Goal: Information Seeking & Learning: Learn about a topic

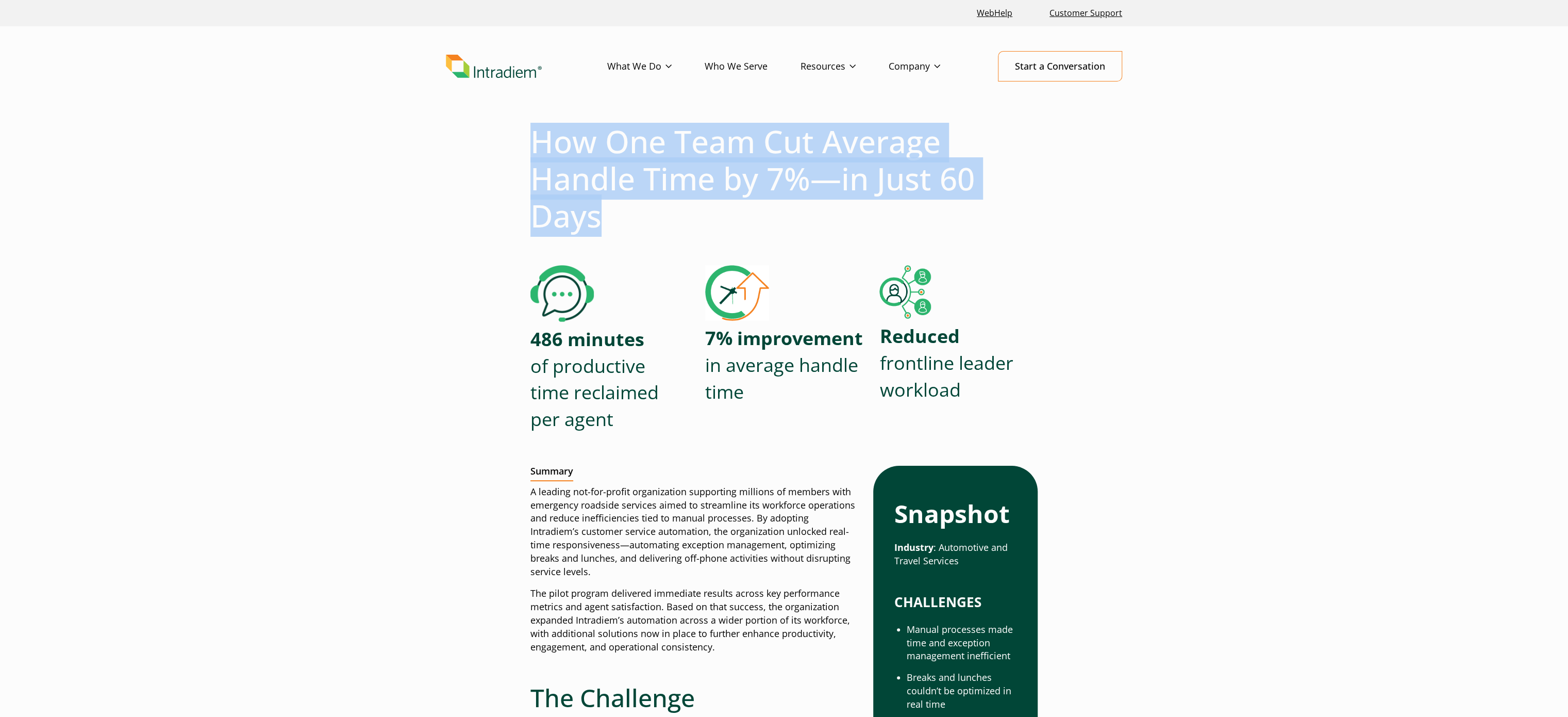
click at [540, 146] on h1 "How One Team Cut Average Handle Time by 7%—in Just 60 Days" at bounding box center [784, 179] width 507 height 111
copy h1 "How One Team Cut Average Handle Time by 7%—in Just 60 Days"
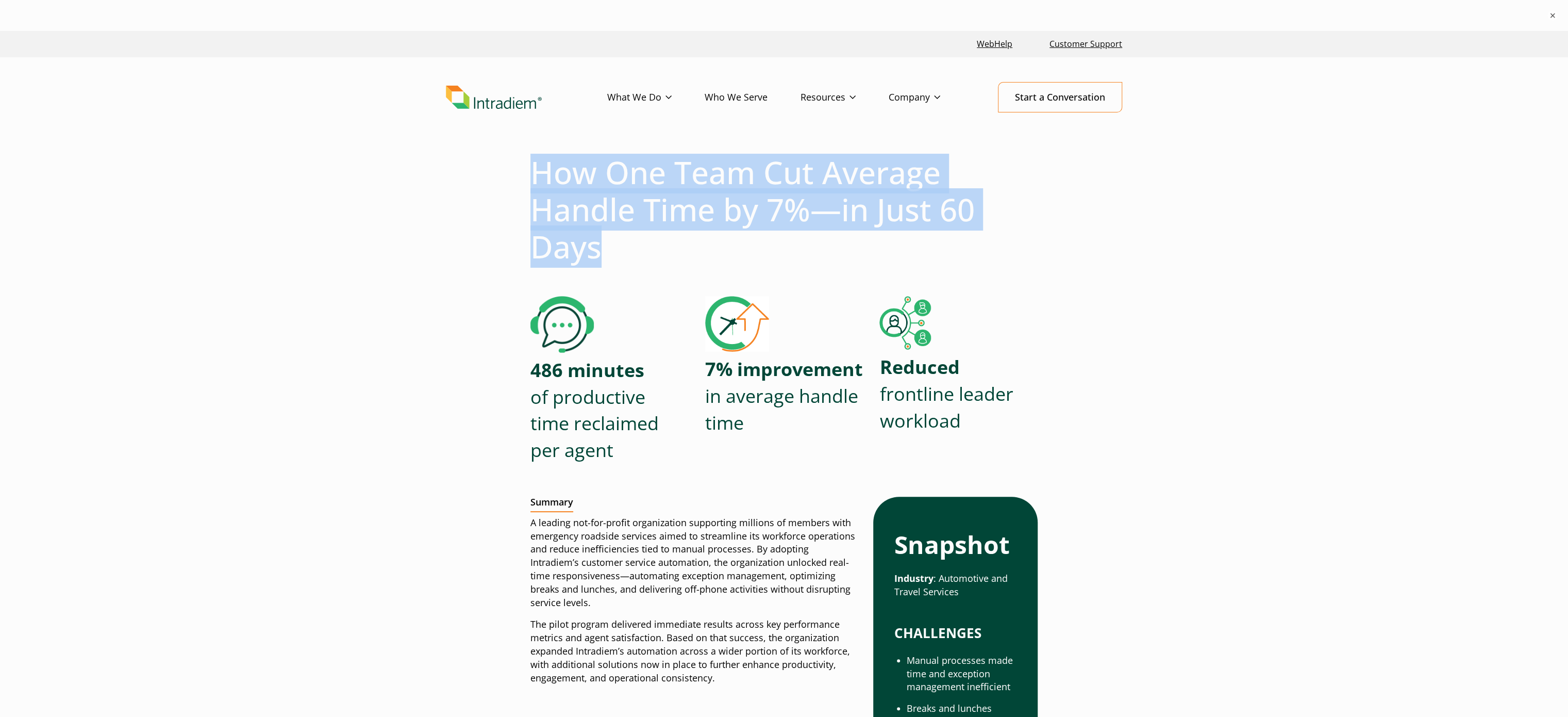
click at [804, 209] on h1 "How One Team Cut Average Handle Time by 7%—in Just 60 Days" at bounding box center [784, 209] width 507 height 111
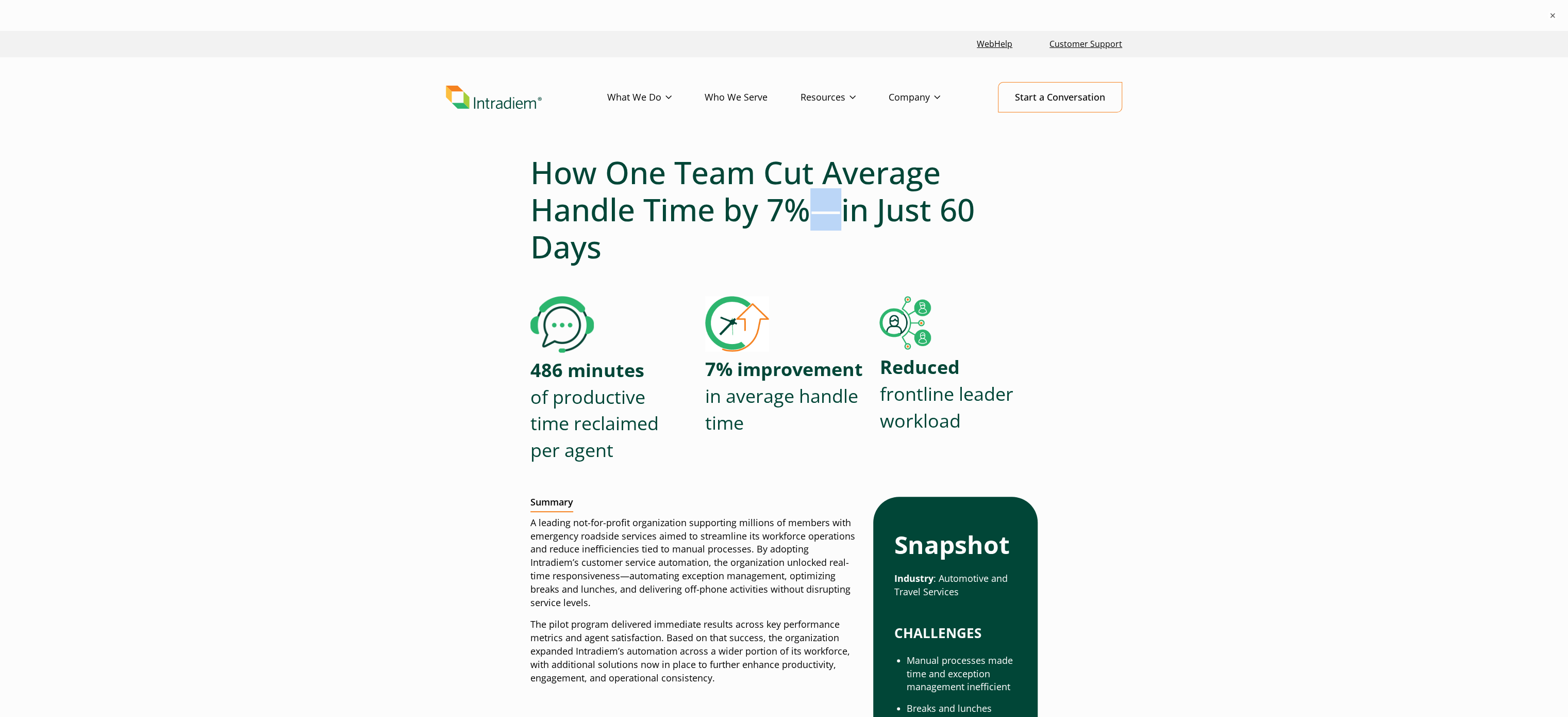
click at [804, 209] on h1 "How One Team Cut Average Handle Time by 7%—in Just 60 Days" at bounding box center [784, 209] width 507 height 111
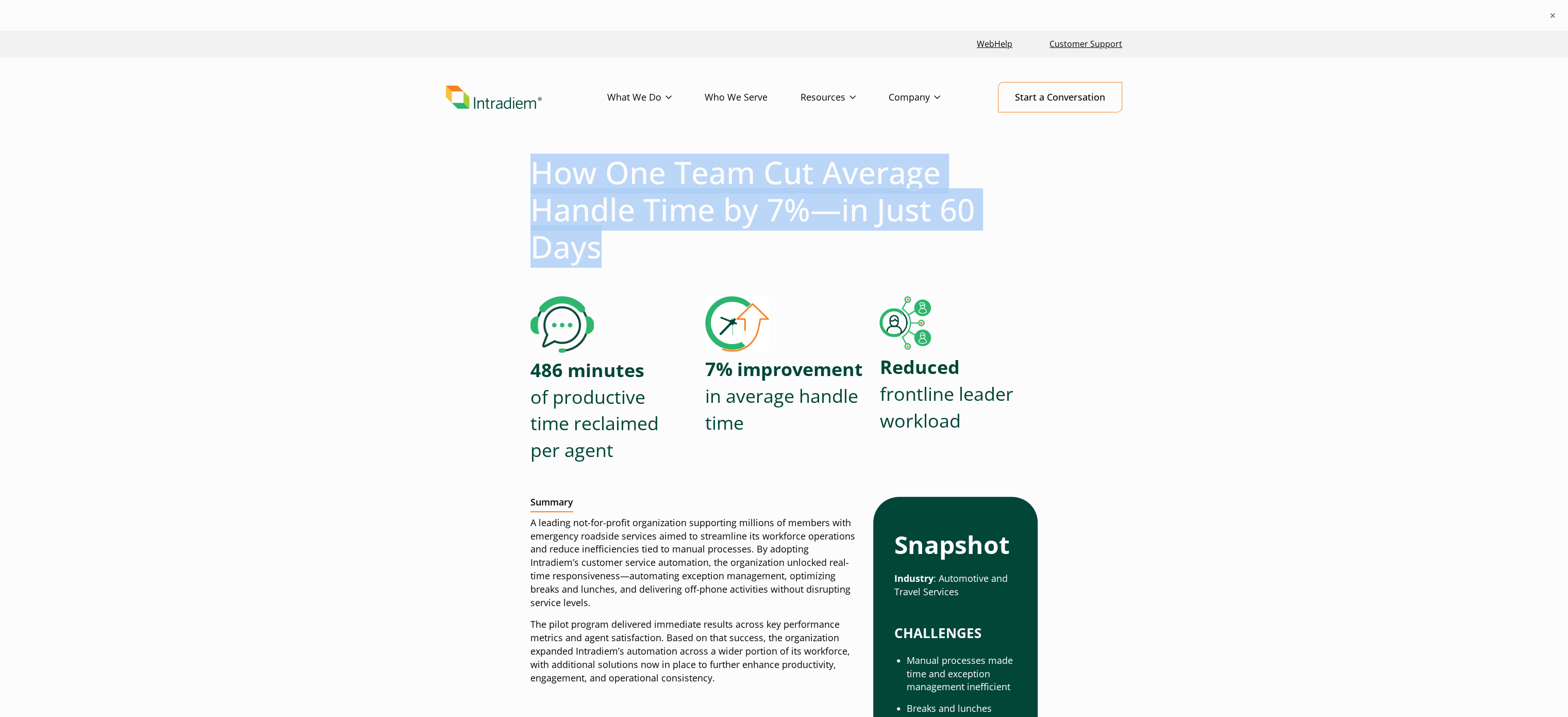
click at [804, 209] on h1 "How One Team Cut Average Handle Time by 7%—in Just 60 Days" at bounding box center [784, 209] width 507 height 111
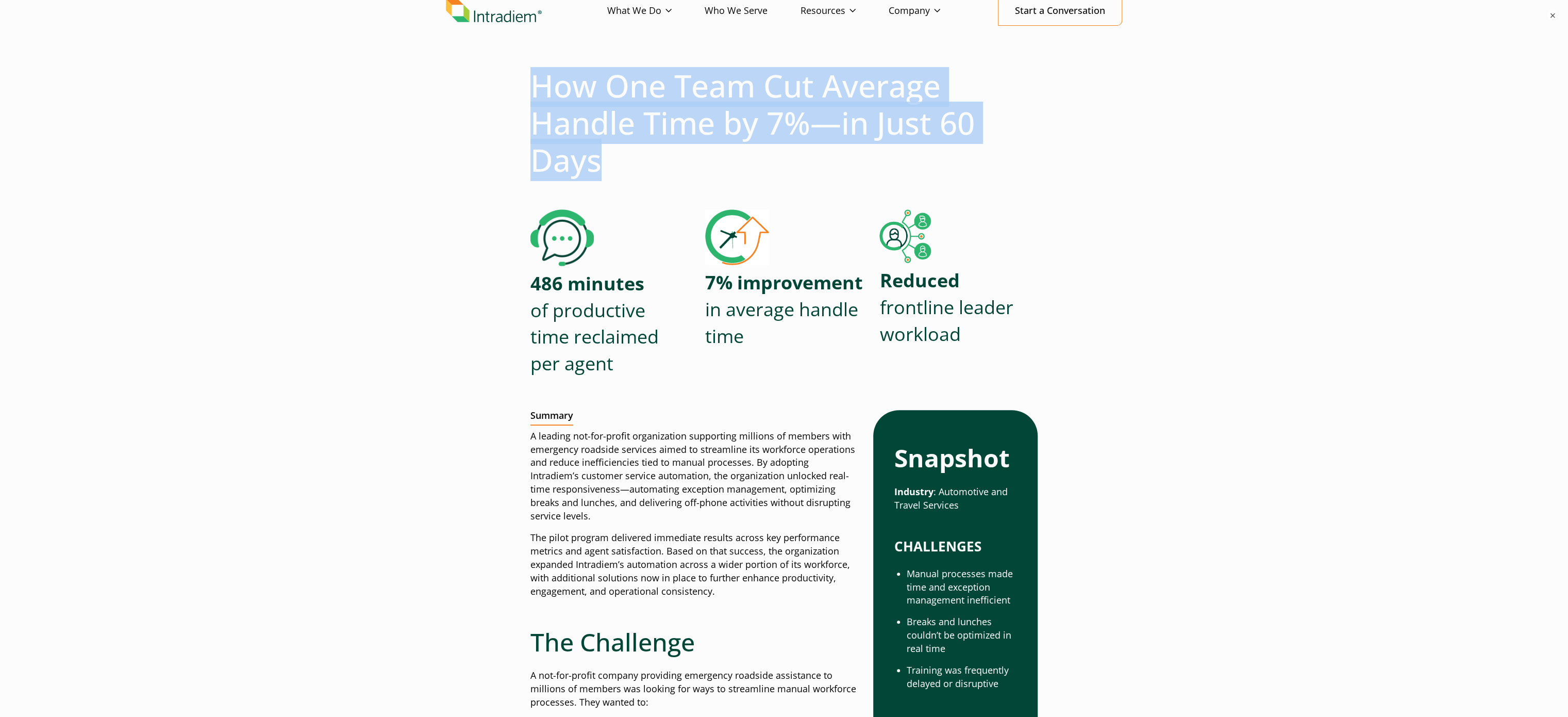
scroll to position [103, 0]
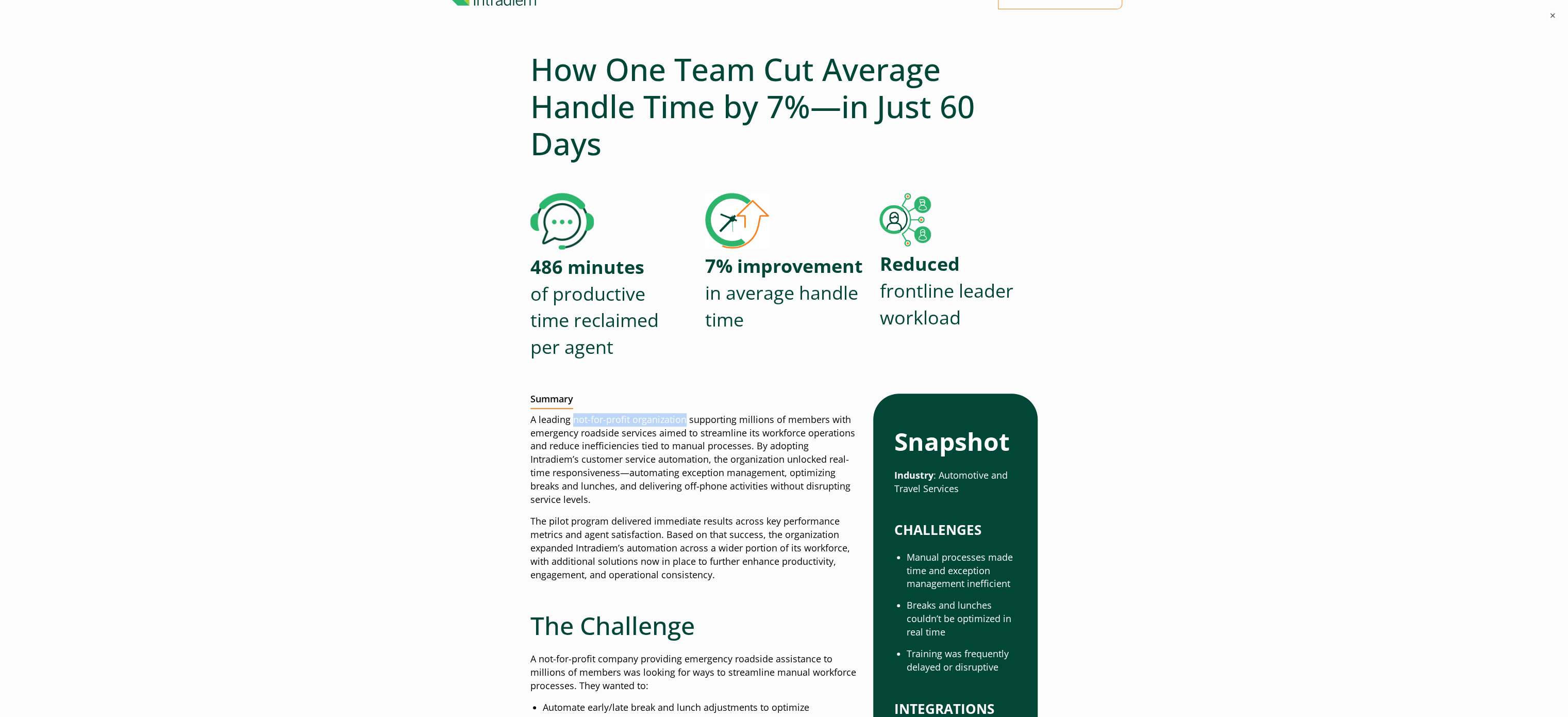
drag, startPoint x: 574, startPoint y: 417, endPoint x: 683, endPoint y: 420, distance: 109.0
click at [683, 420] on p "A leading not-for-profit organization supporting millions of members with emerg…" at bounding box center [693, 460] width 326 height 93
copy p "not-for-profit organization"
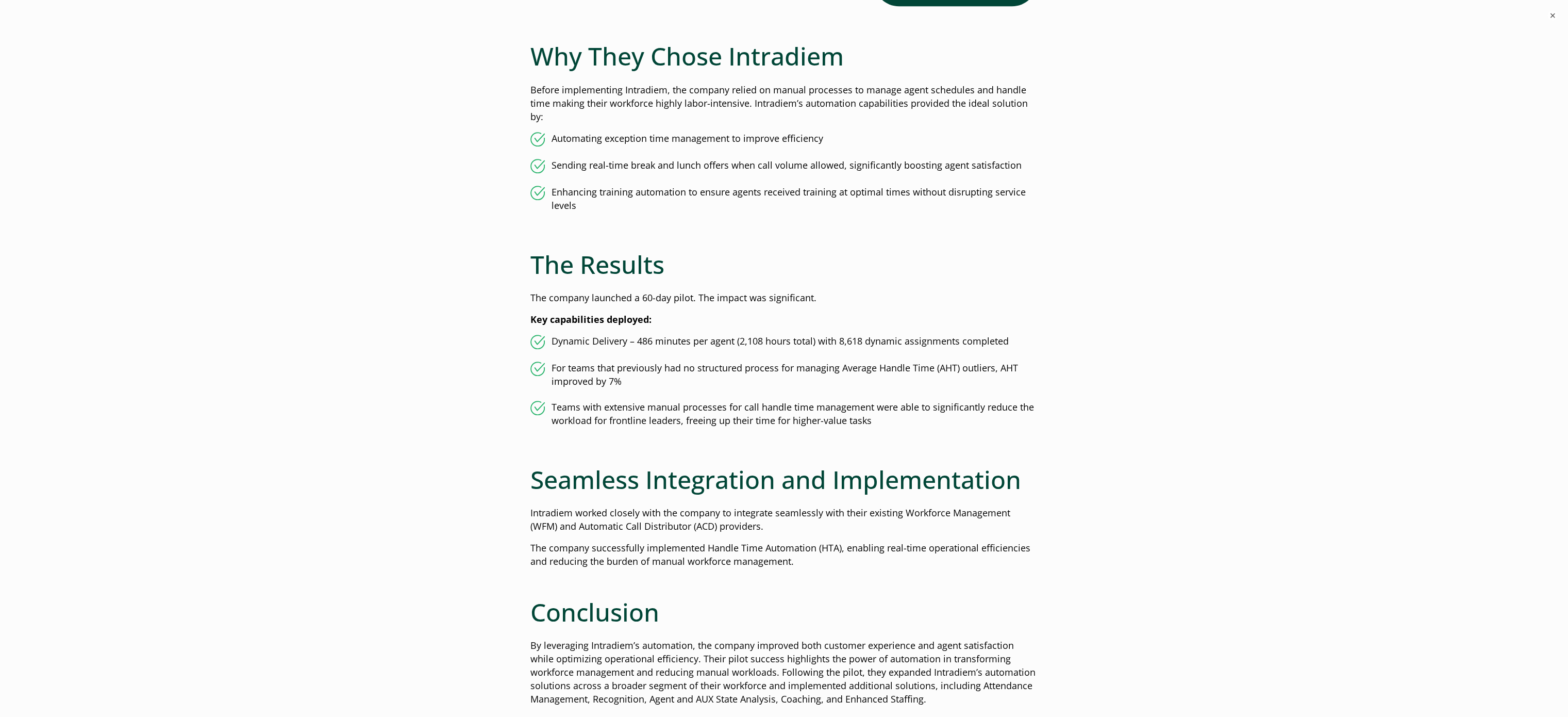
scroll to position [929, 0]
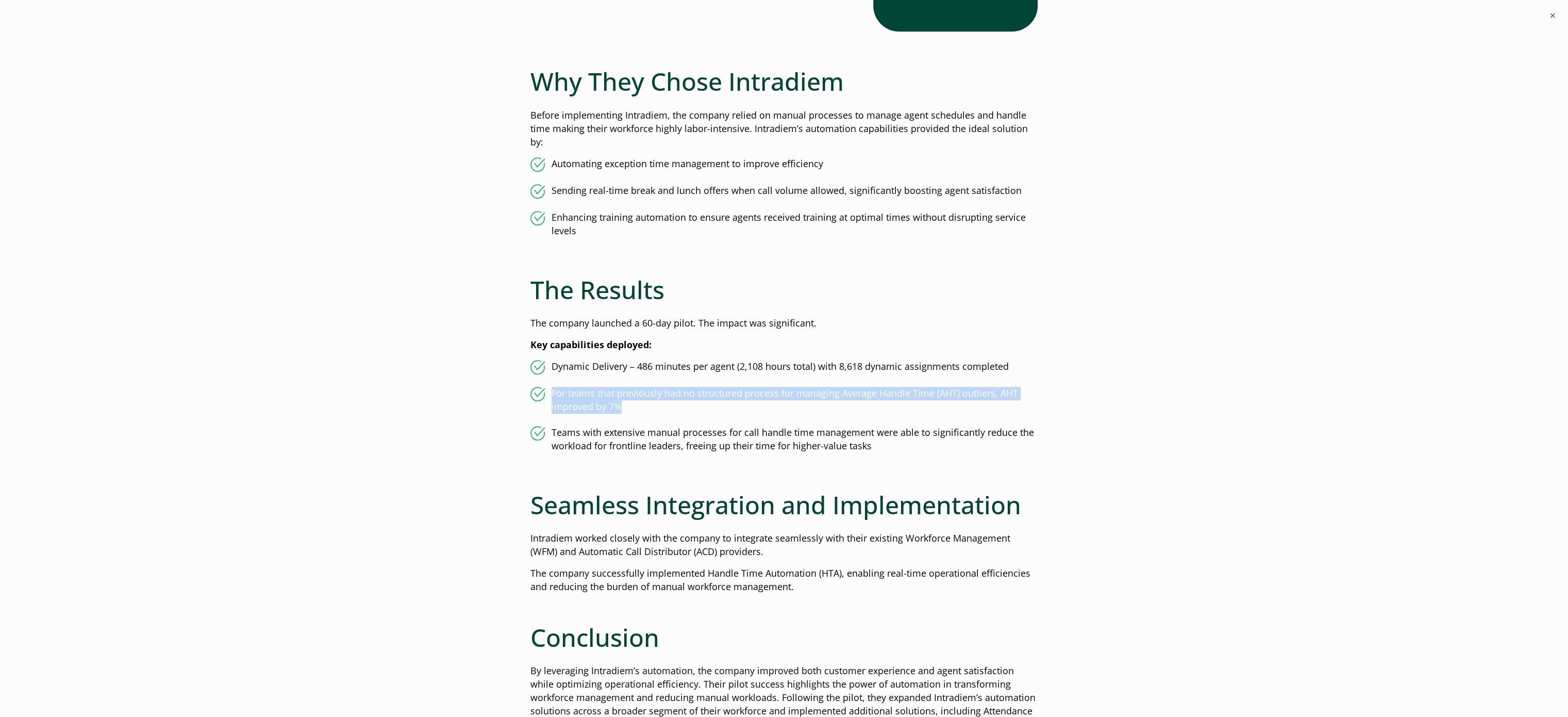
drag, startPoint x: 656, startPoint y: 412, endPoint x: 544, endPoint y: 391, distance: 114.0
click at [544, 391] on li "For teams that previously had no structured process for managing Average Handle…" at bounding box center [784, 400] width 507 height 26
copy li "For teams that previously had no structured process for managing Average Handle…"
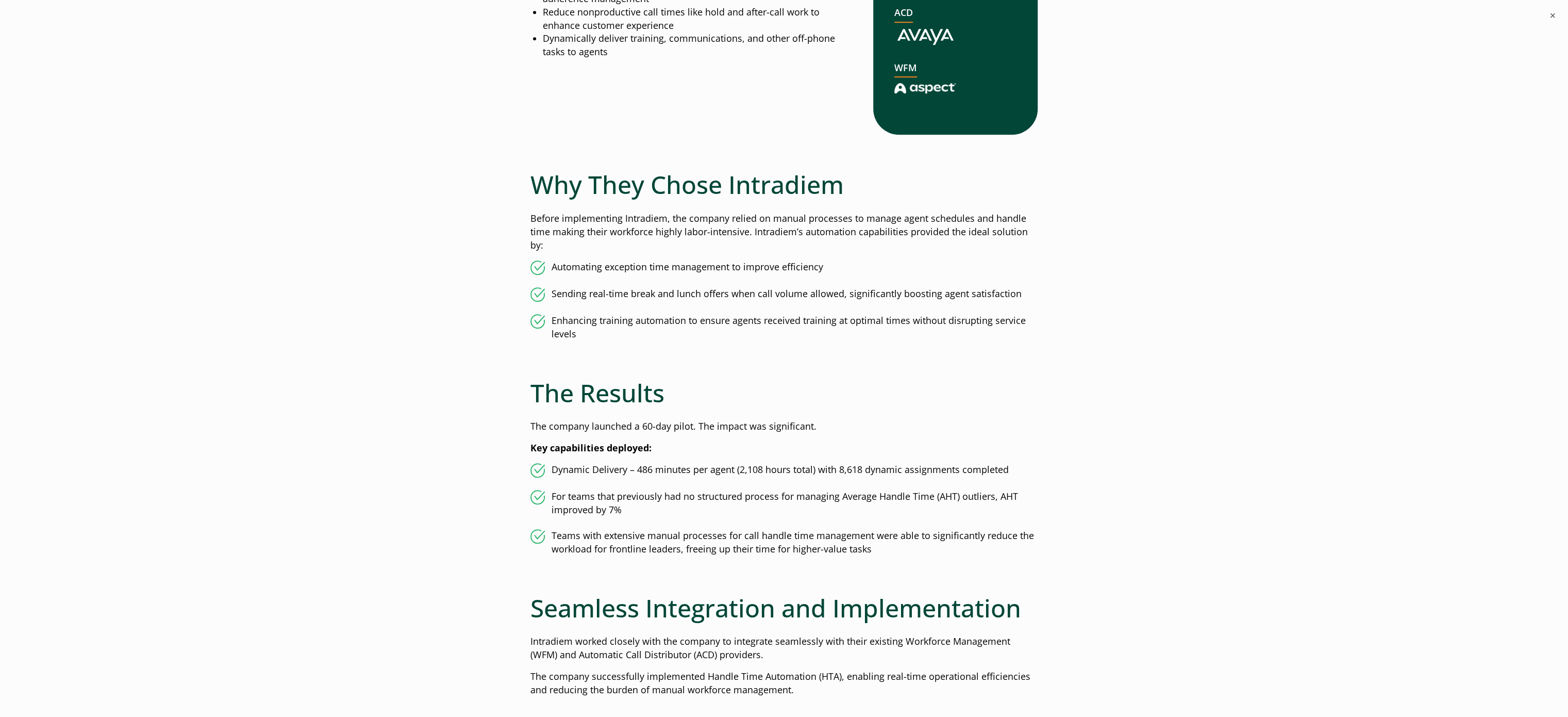
click at [730, 549] on li "Teams with extensive manual processes for call handle time management were able…" at bounding box center [784, 542] width 507 height 26
copy div "Teams with extensive manual processes for call handle time management were able…"
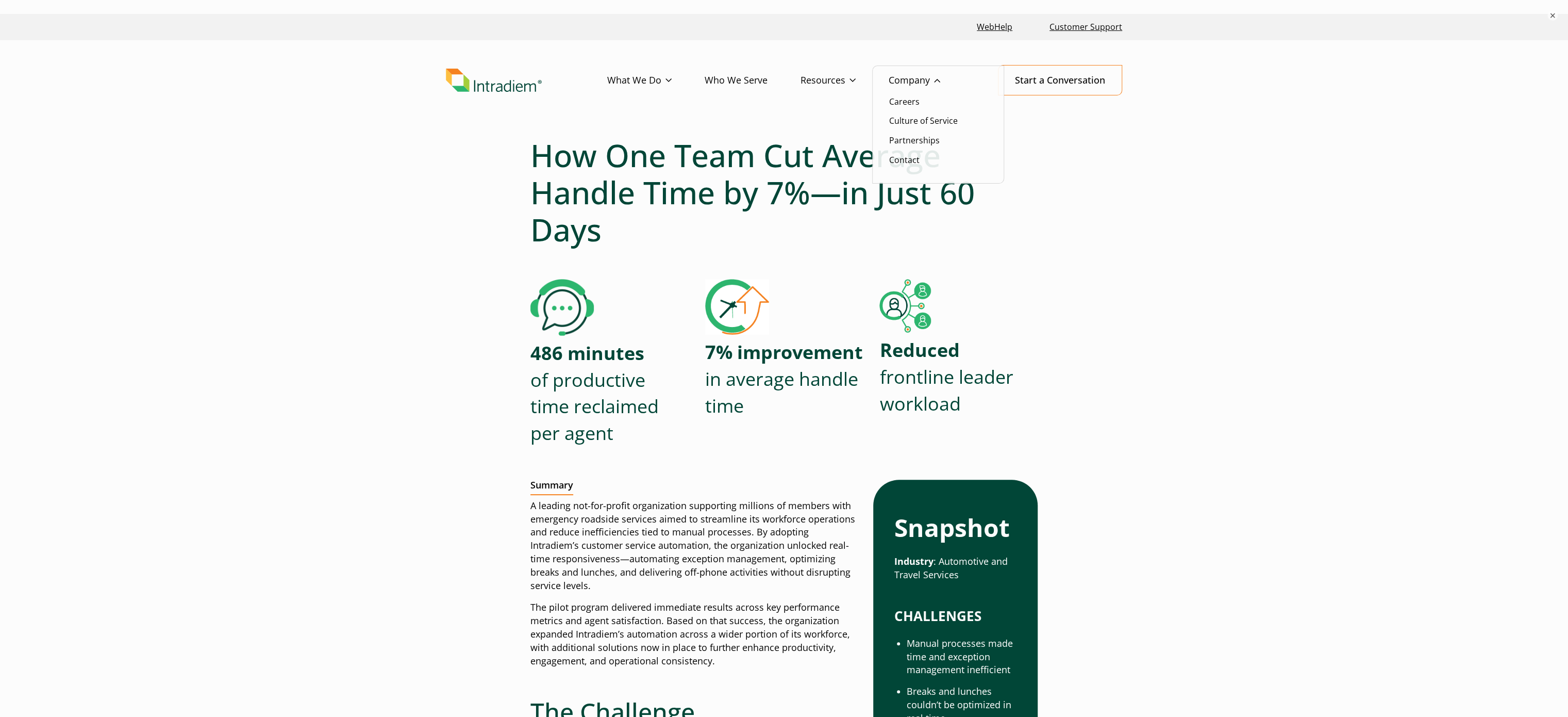
scroll to position [0, 0]
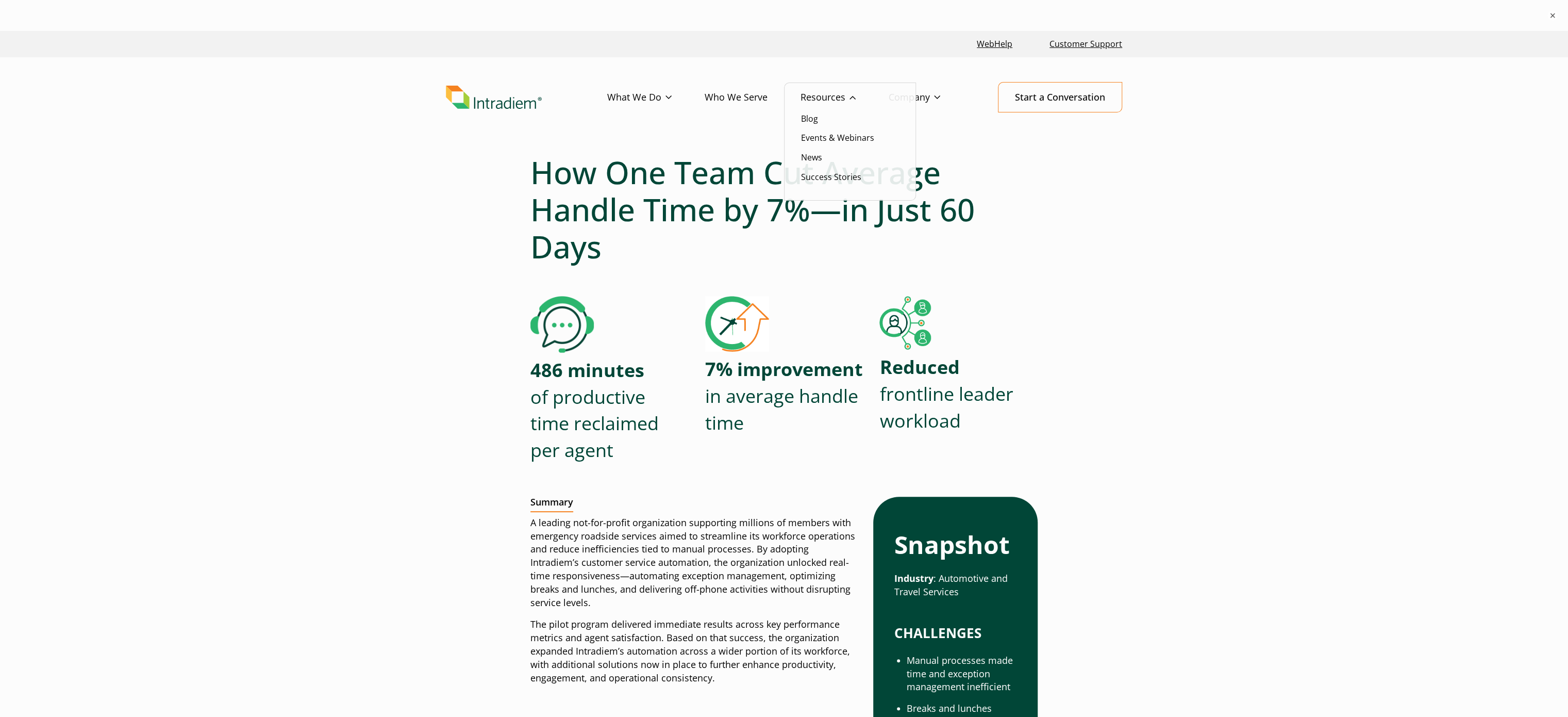
click at [828, 97] on link "Resources" at bounding box center [844, 97] width 88 height 30
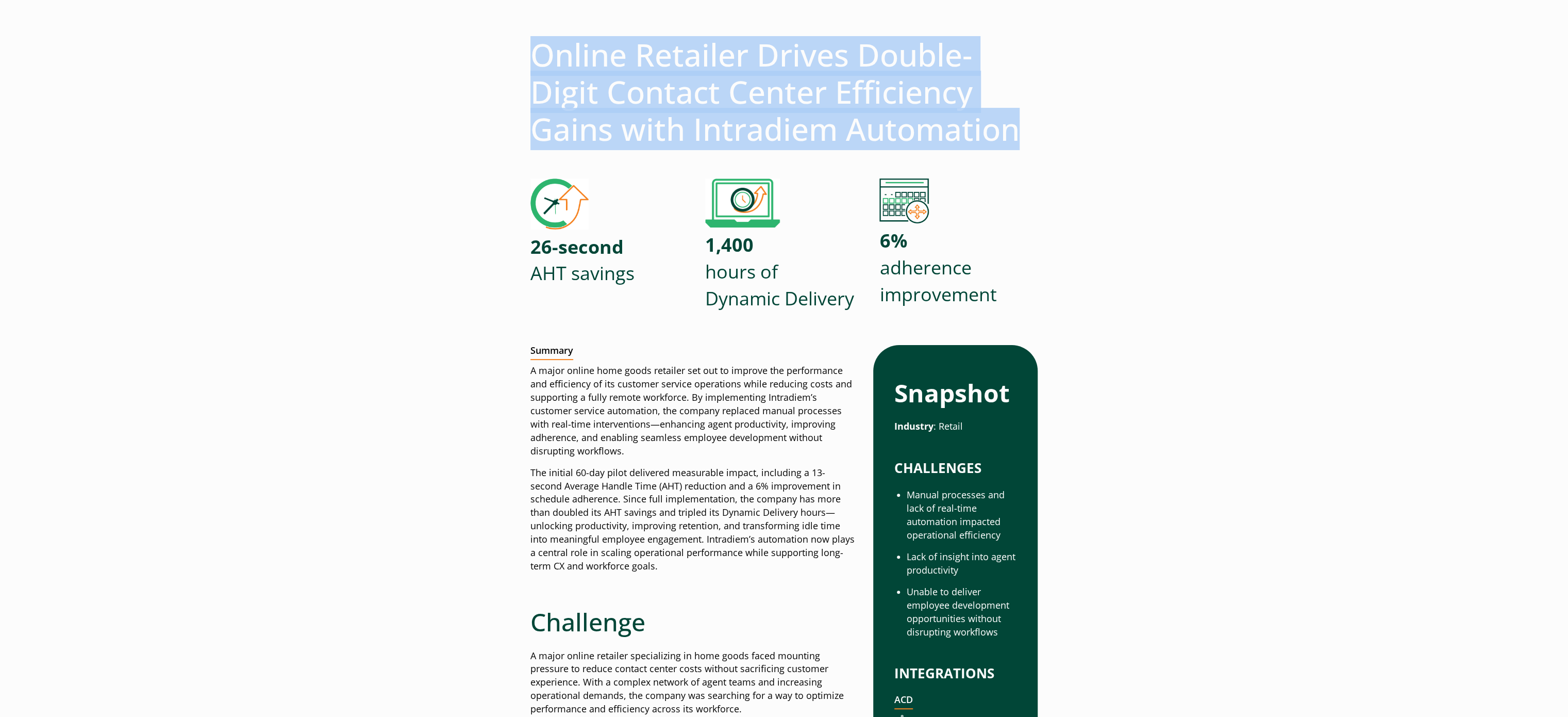
scroll to position [103, 0]
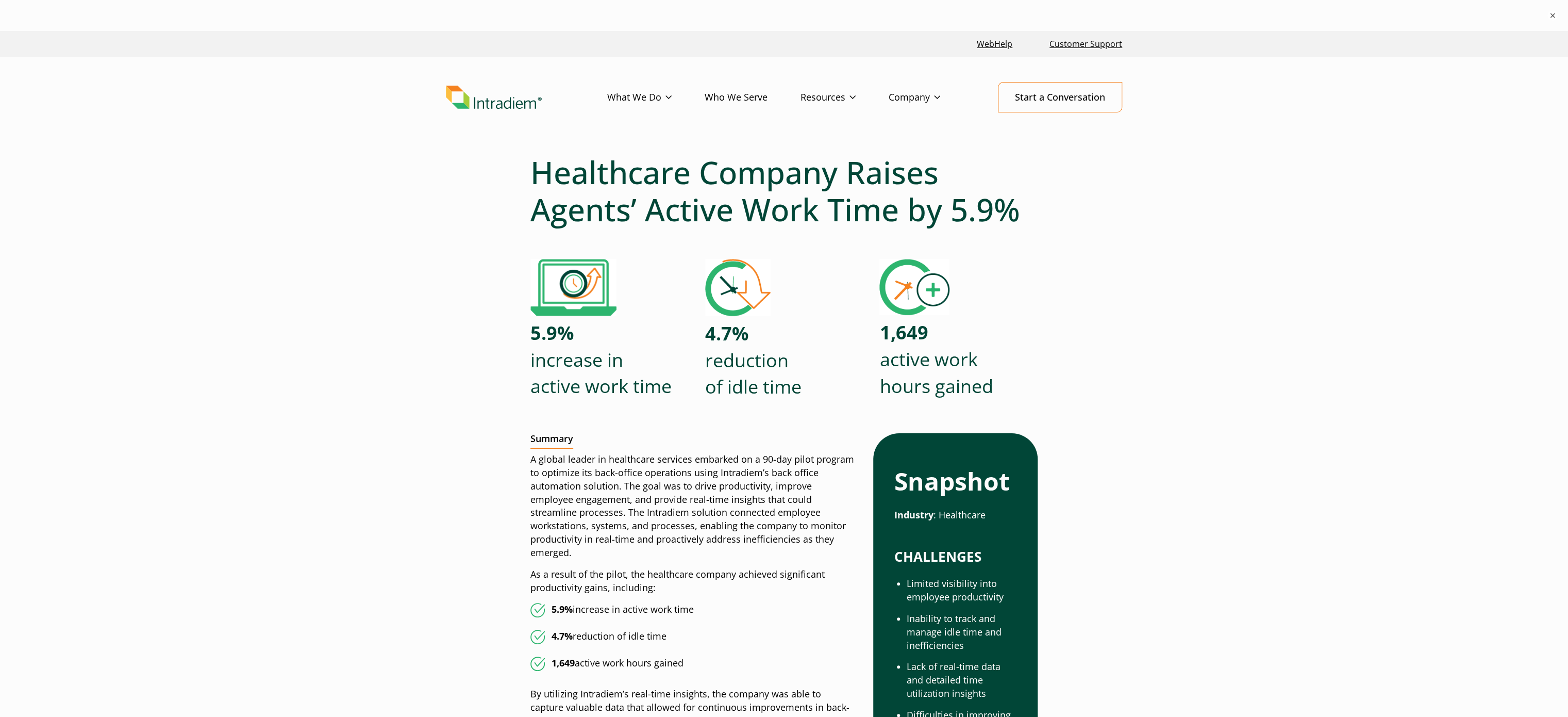
click at [695, 191] on h1 "Healthcare Company Raises Agents’ Active Work Time by 5.9%" at bounding box center [784, 191] width 507 height 74
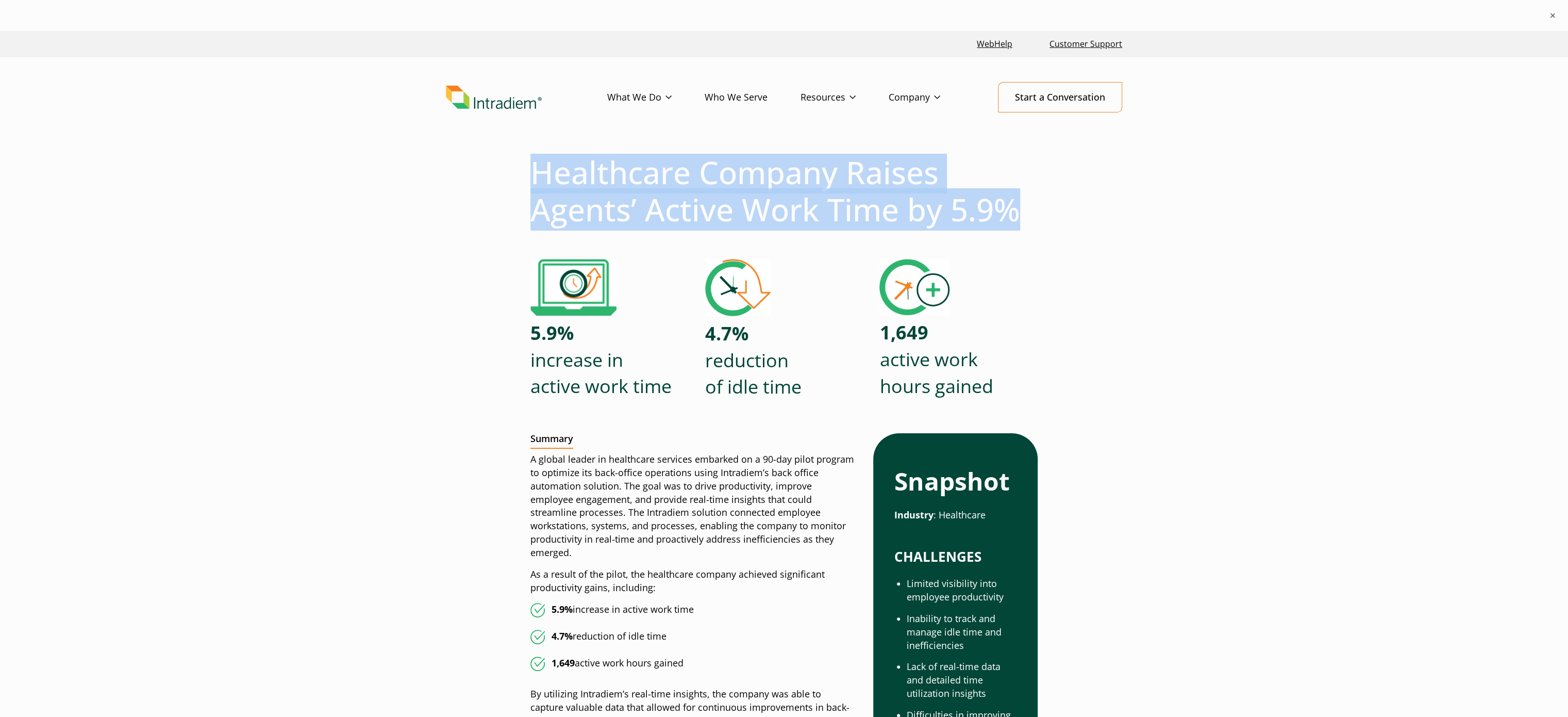
click at [695, 191] on h1 "Healthcare Company Raises Agents’ Active Work Time by 5.9%" at bounding box center [784, 191] width 507 height 74
copy div "Healthcare Company Raises Agents’ Active Work Time by 5.9%"
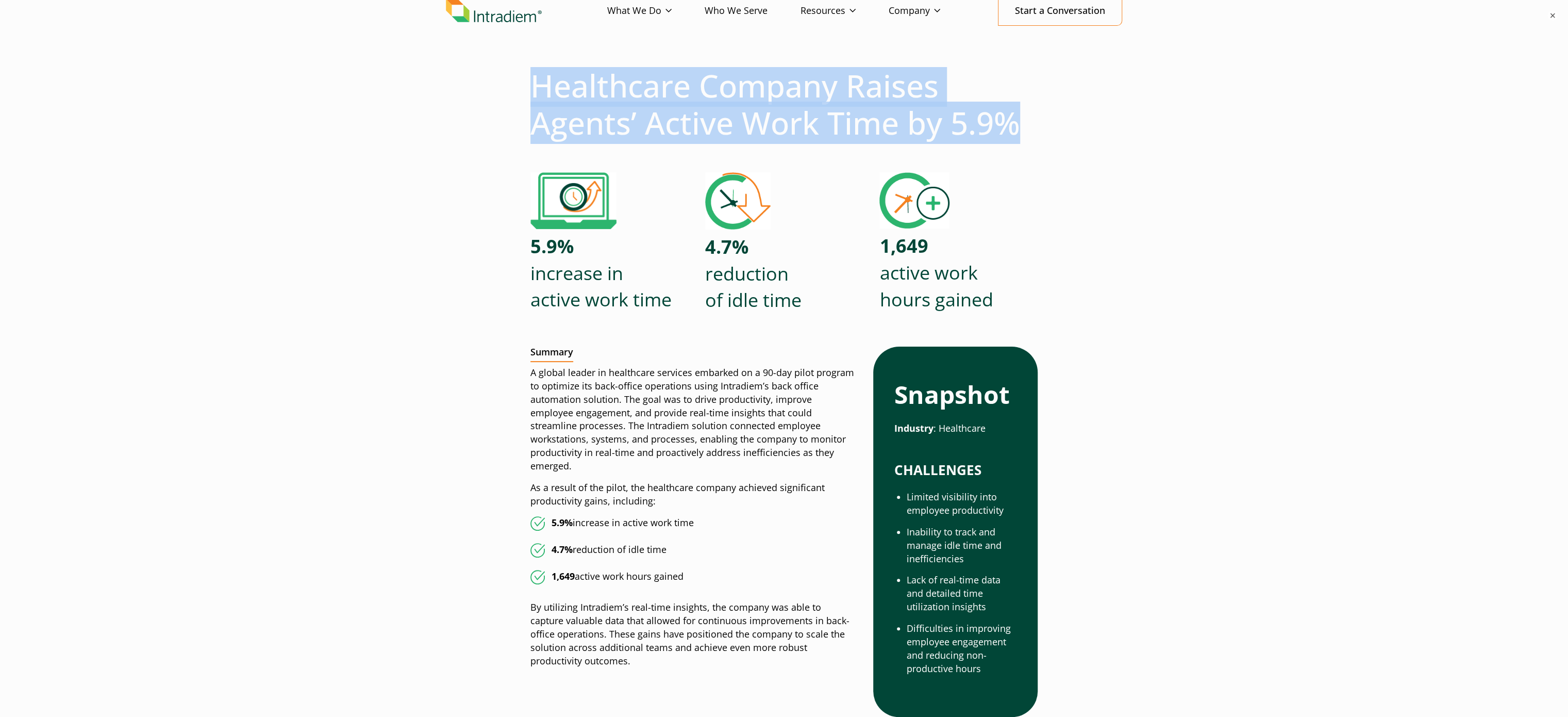
scroll to position [103, 0]
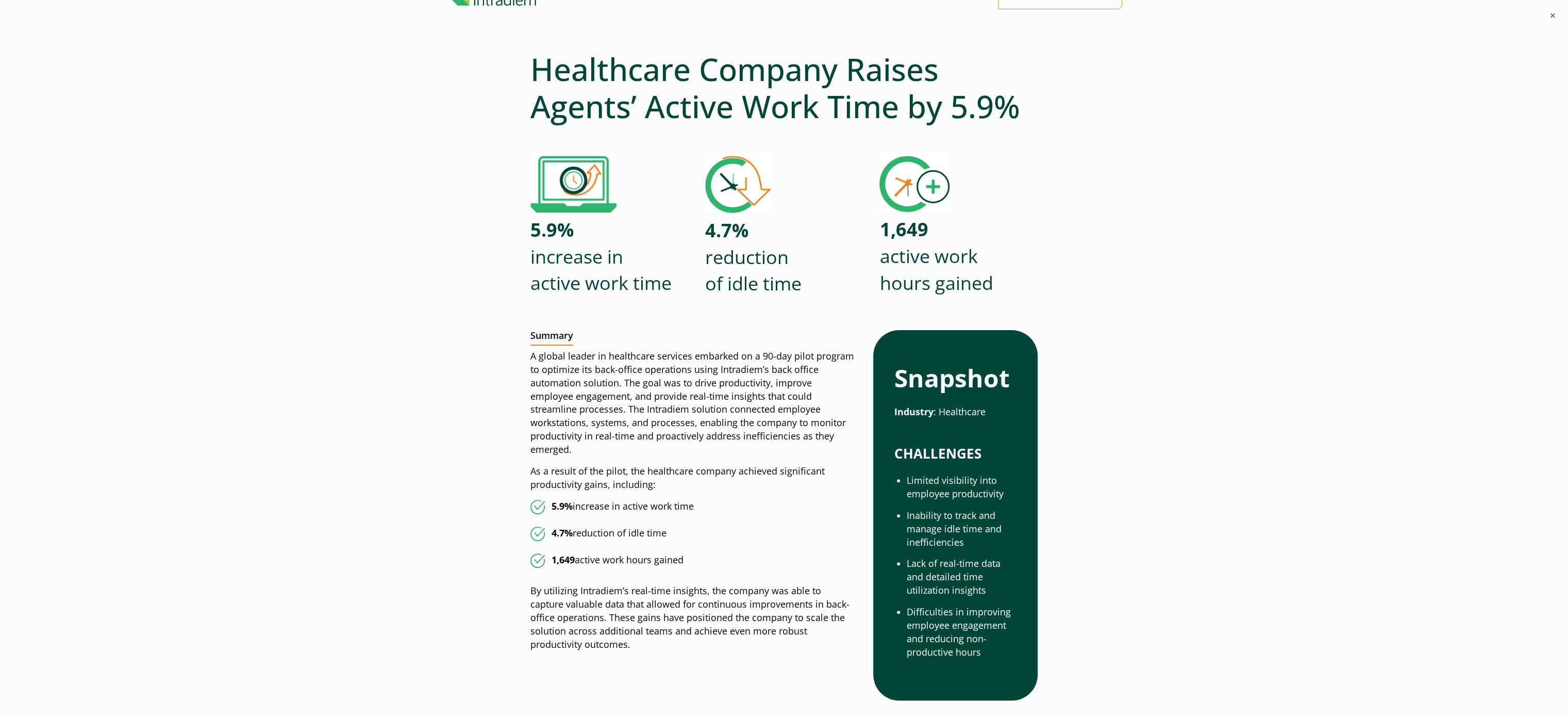
click at [641, 526] on li "4.7% reduction of idle time" at bounding box center [693, 533] width 326 height 15
drag, startPoint x: 641, startPoint y: 517, endPoint x: 764, endPoint y: 129, distance: 407.0
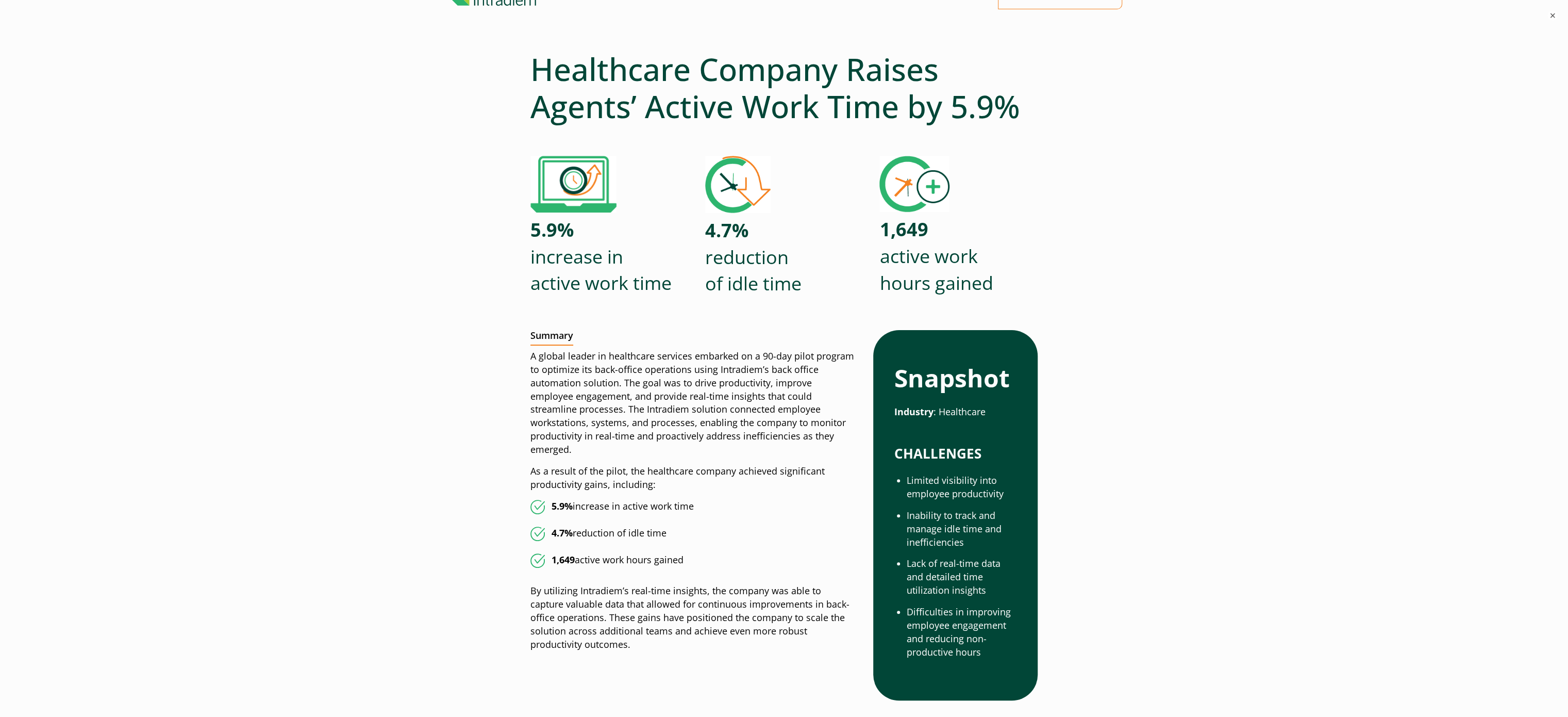
click at [769, 110] on h1 "Healthcare Company Raises Agents’ Active Work Time by 5.9%" at bounding box center [784, 87] width 507 height 74
click at [769, 109] on h1 "Healthcare Company Raises Agents’ Active Work Time by 5.9%" at bounding box center [784, 87] width 507 height 74
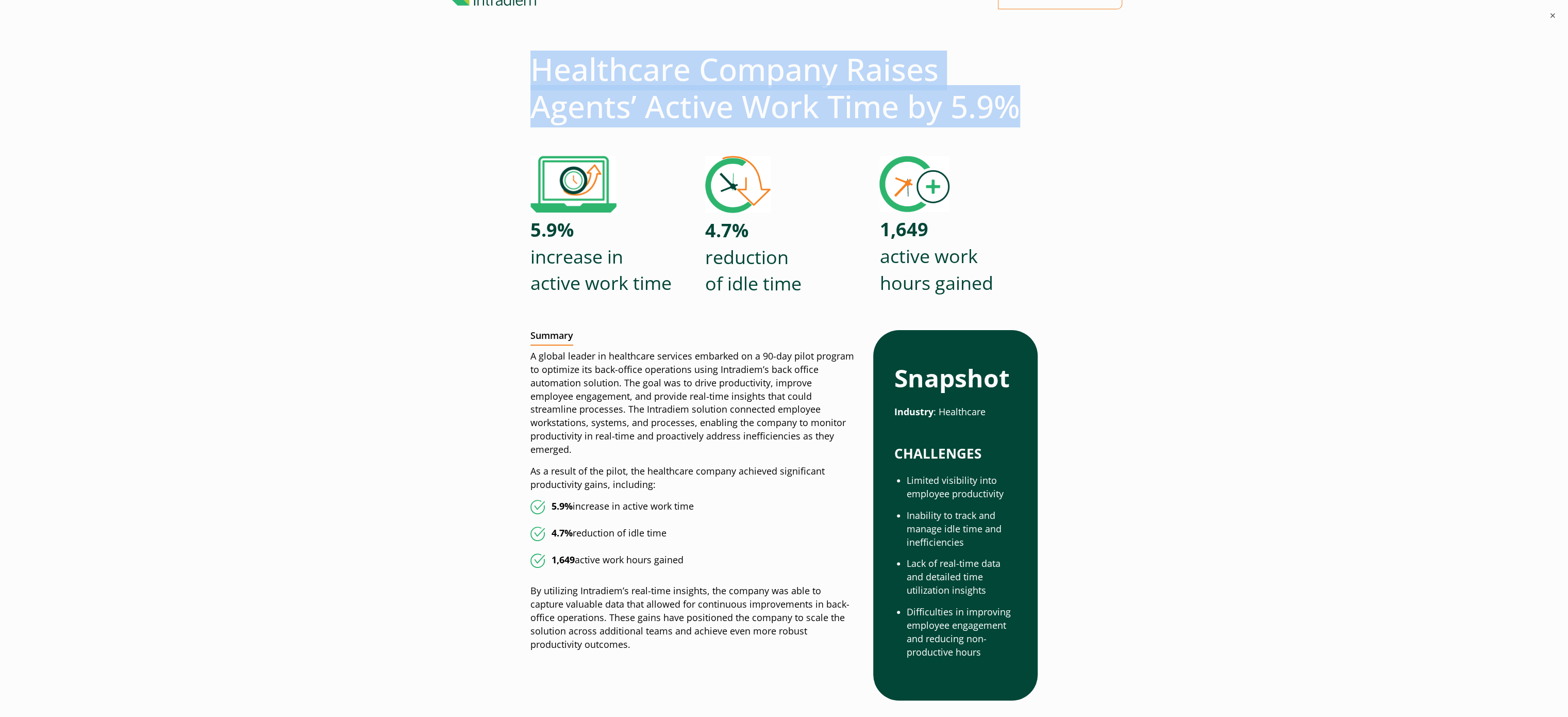
click at [769, 109] on h1 "Healthcare Company Raises Agents’ Active Work Time by 5.9%" at bounding box center [784, 87] width 507 height 74
copy div "Healthcare Company Raises Agents’ Active Work Time by 5.9%"
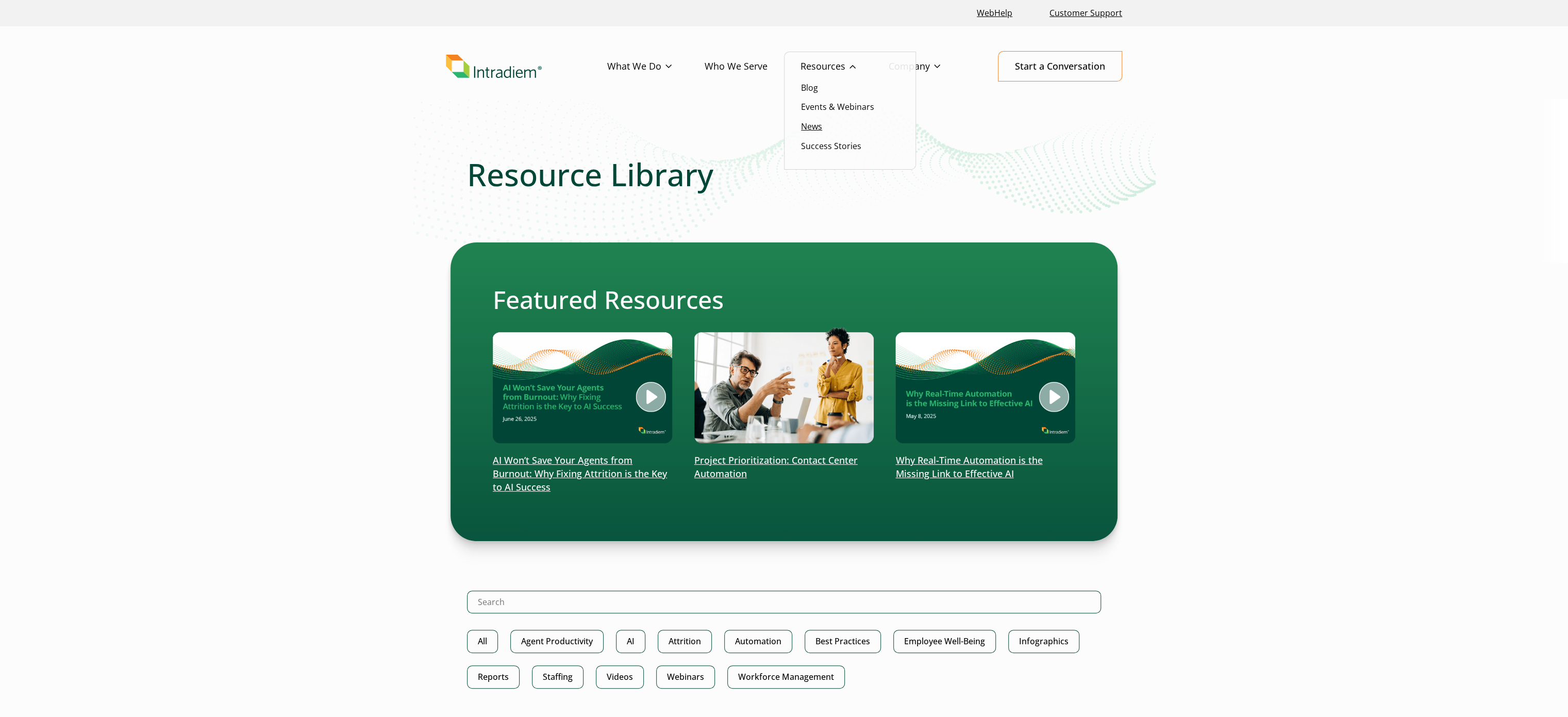
click at [819, 120] on link "News" at bounding box center [811, 126] width 21 height 11
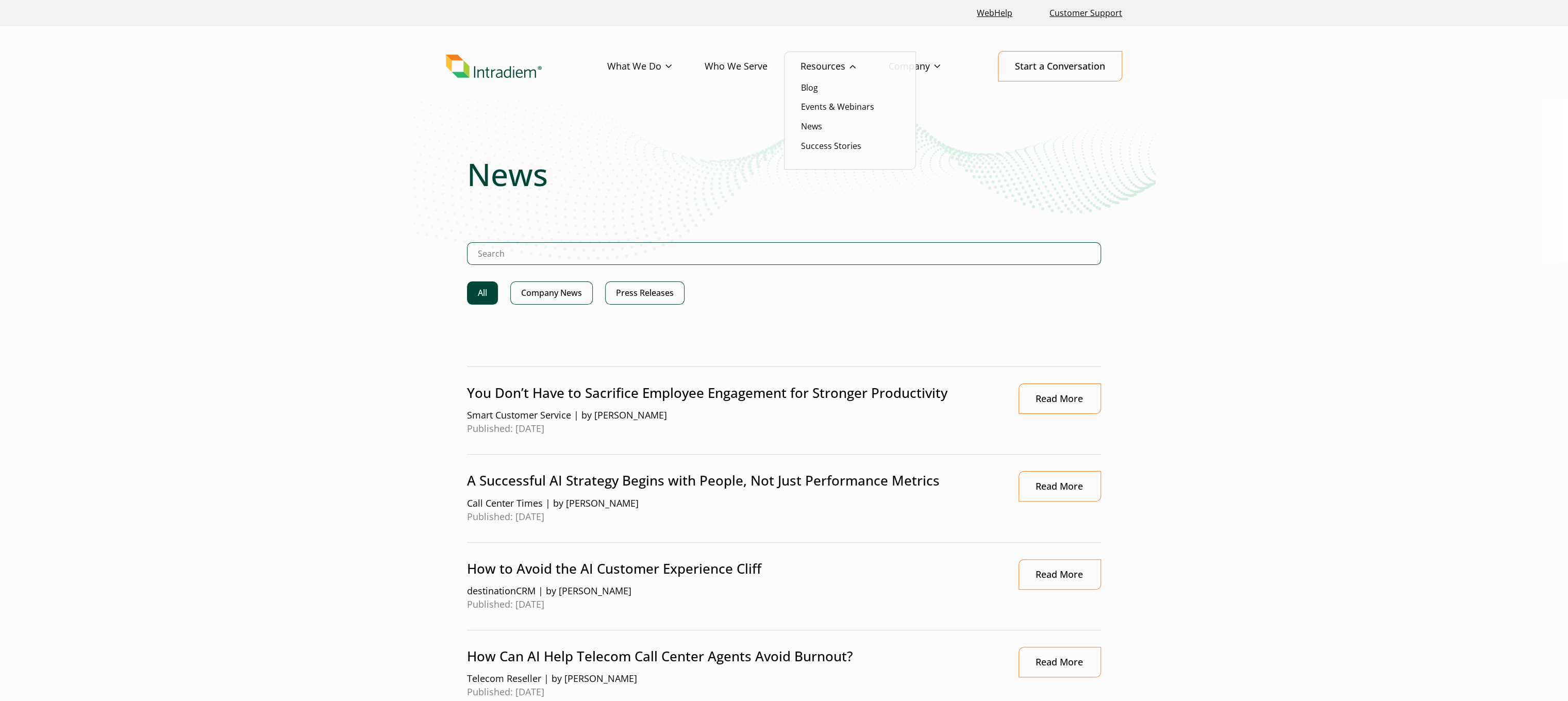
click at [819, 68] on link "Resources" at bounding box center [844, 66] width 88 height 30
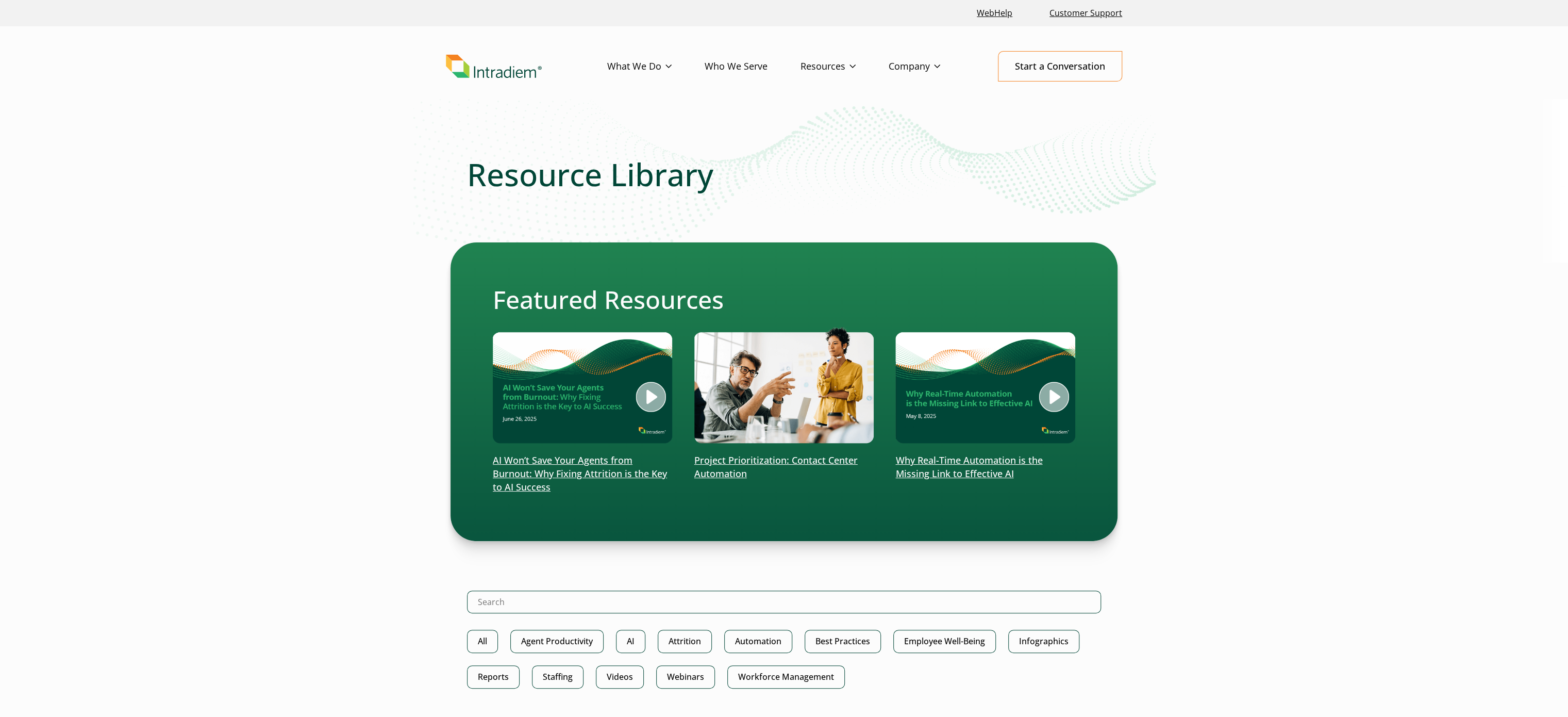
click at [841, 68] on link "Resources" at bounding box center [844, 66] width 88 height 30
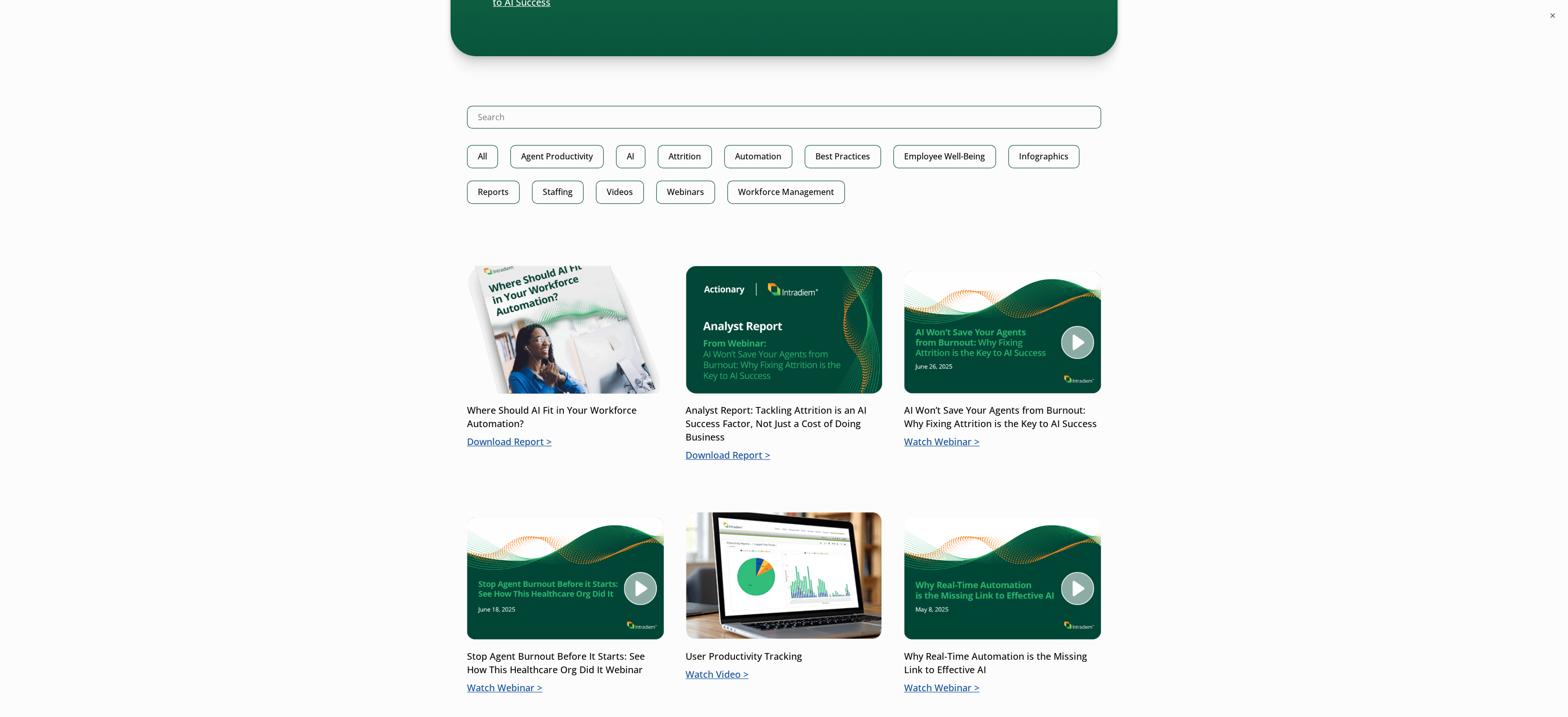
scroll to position [619, 0]
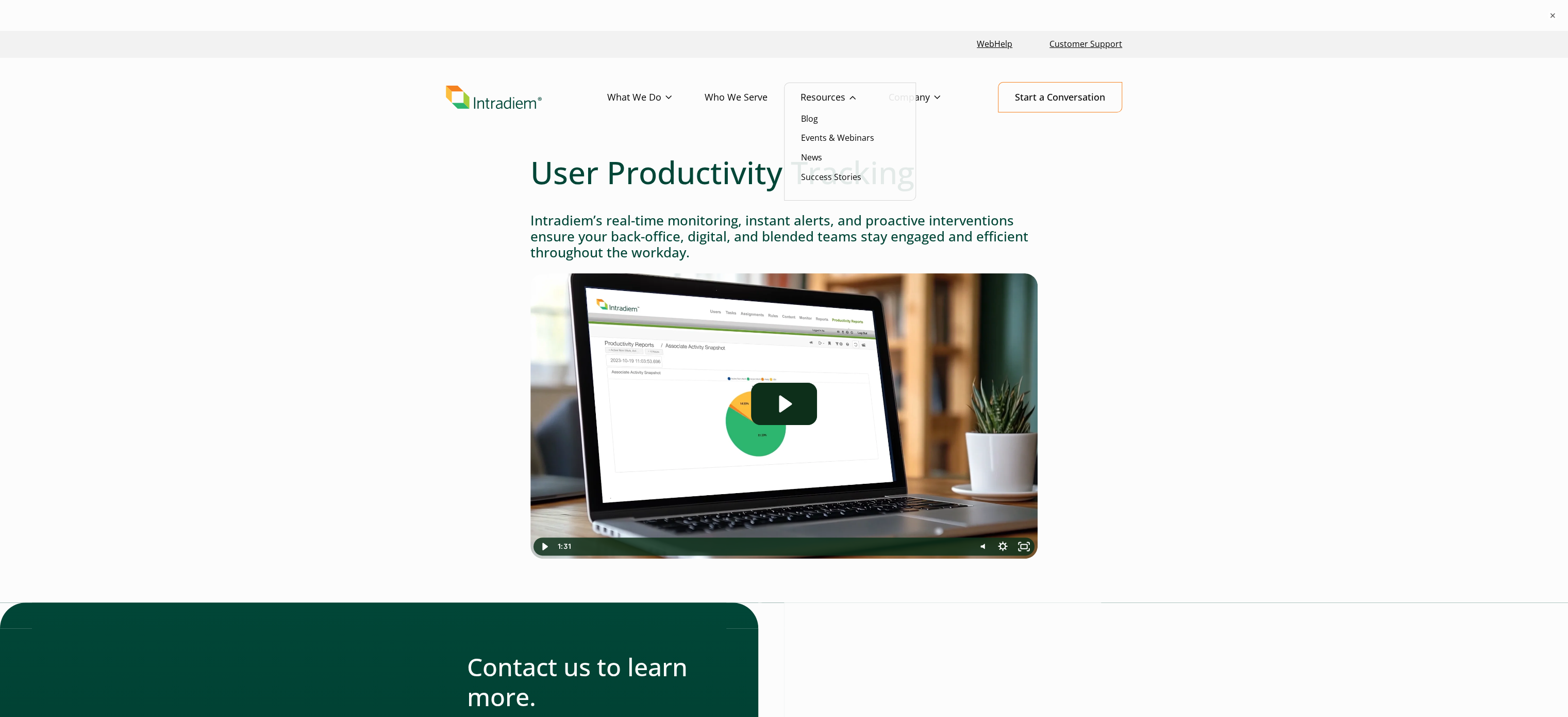
click at [823, 95] on link "Resources" at bounding box center [844, 97] width 88 height 30
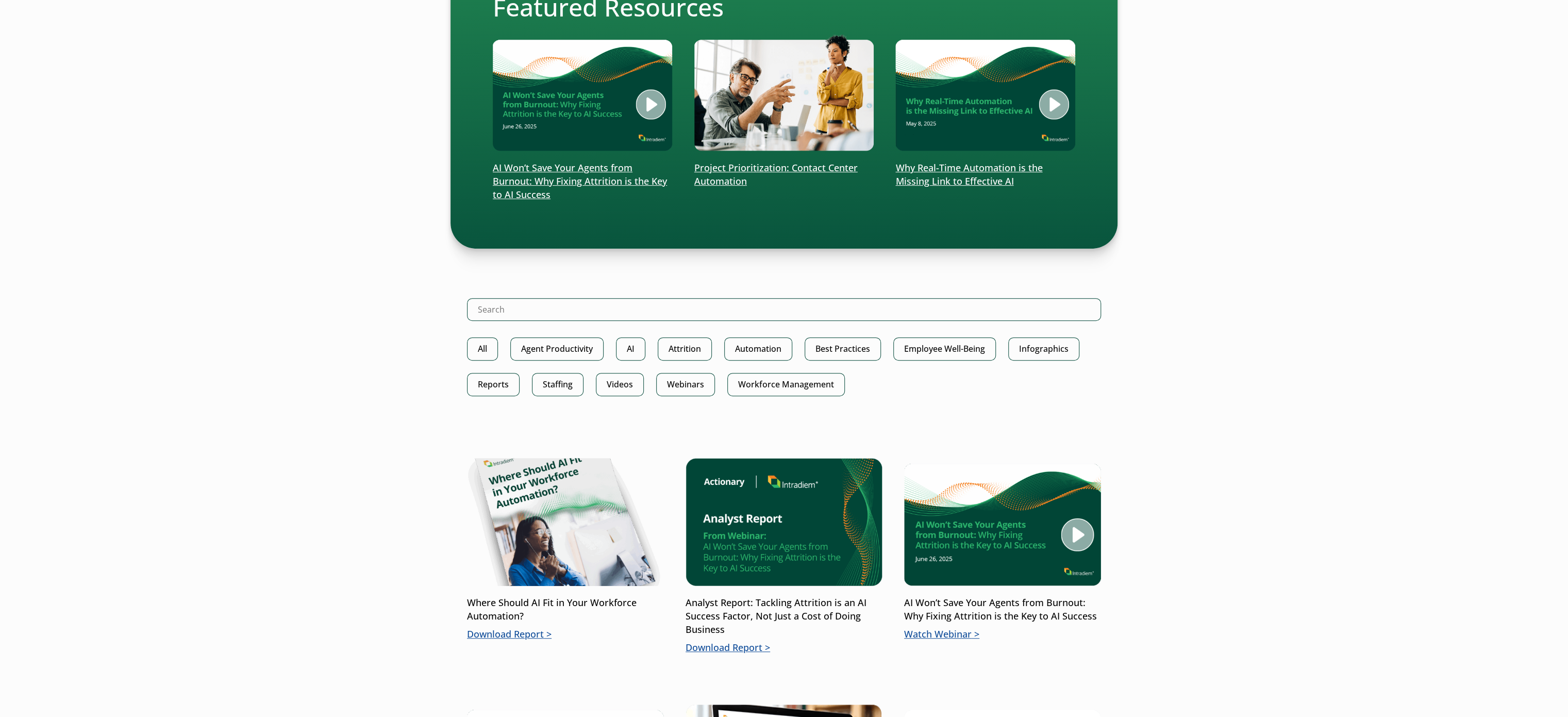
scroll to position [309, 0]
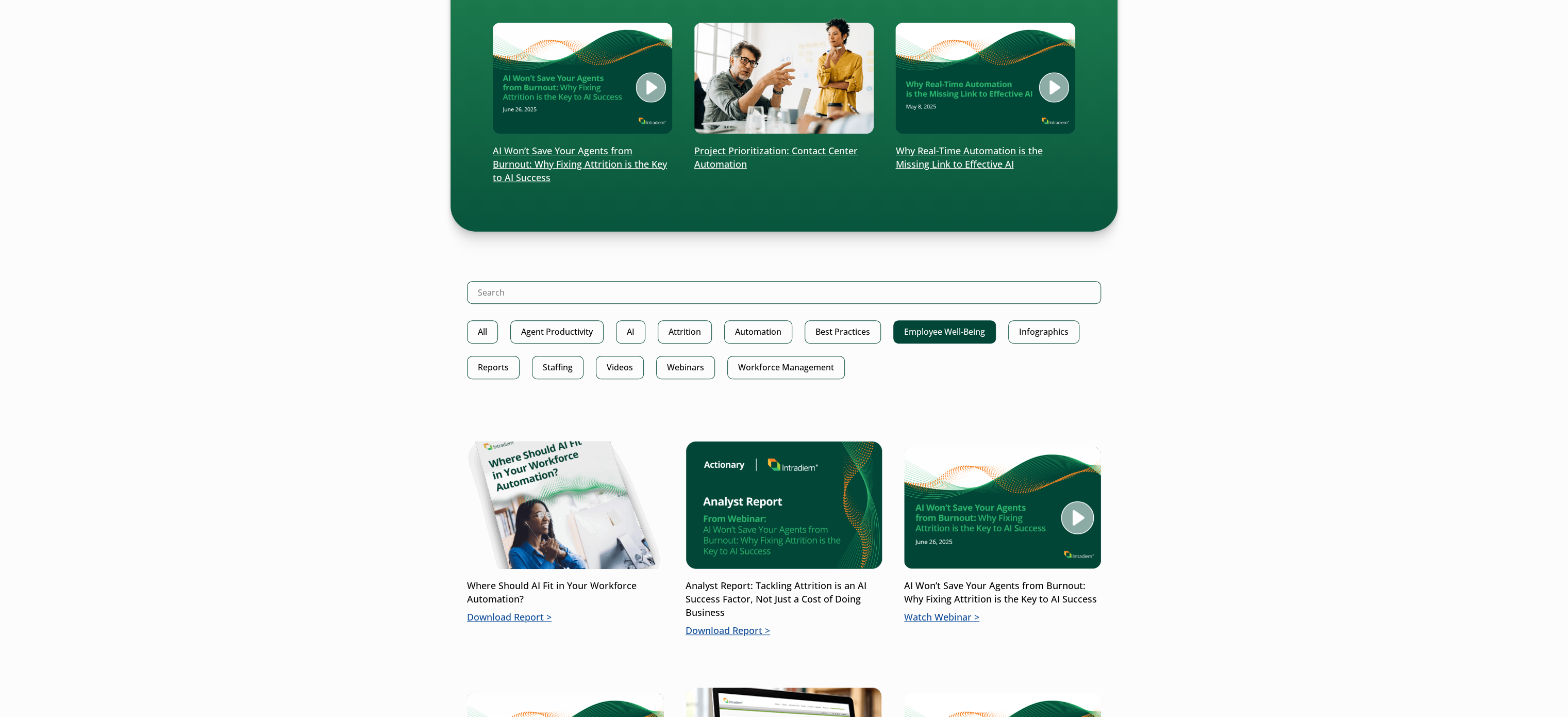
click at [913, 331] on link "Employee Well-Being" at bounding box center [945, 332] width 102 height 23
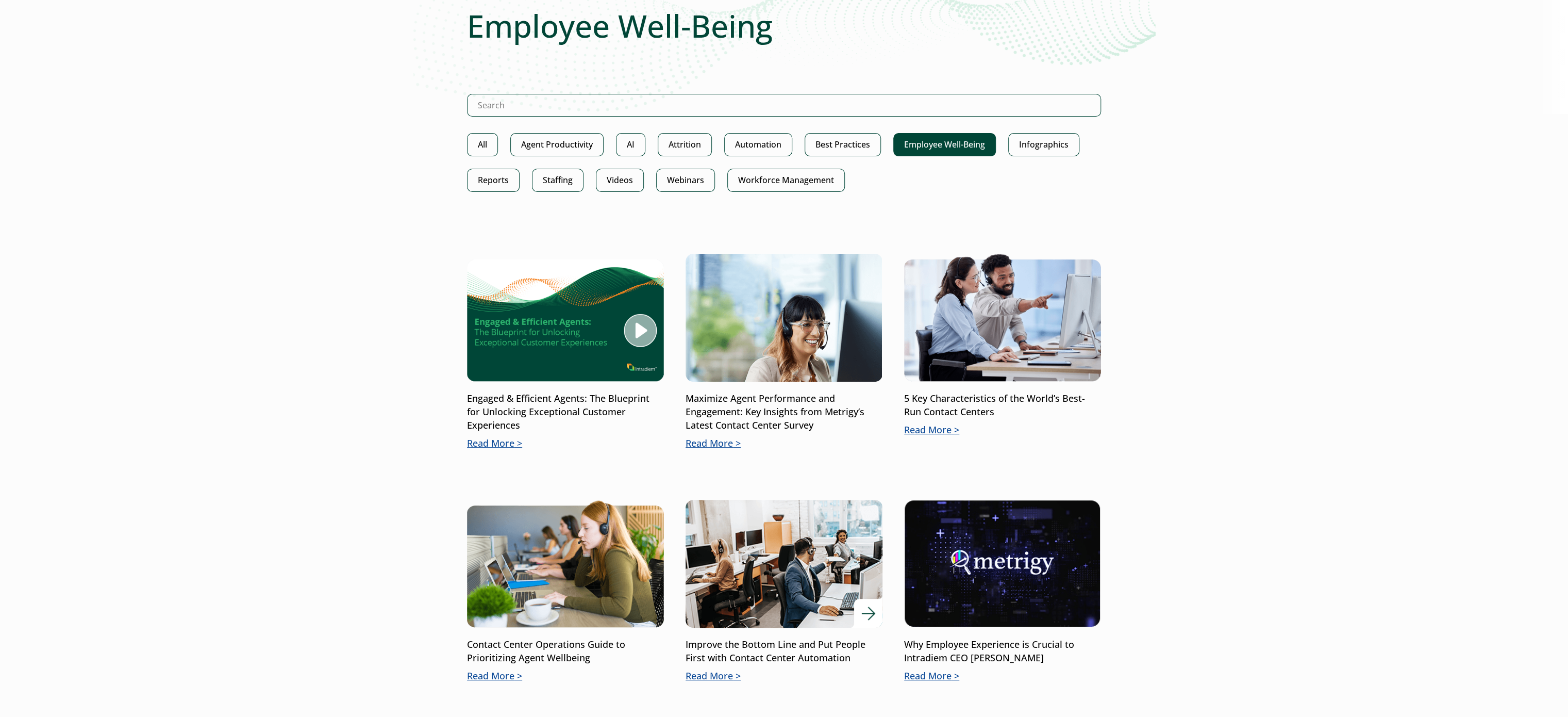
scroll to position [103, 0]
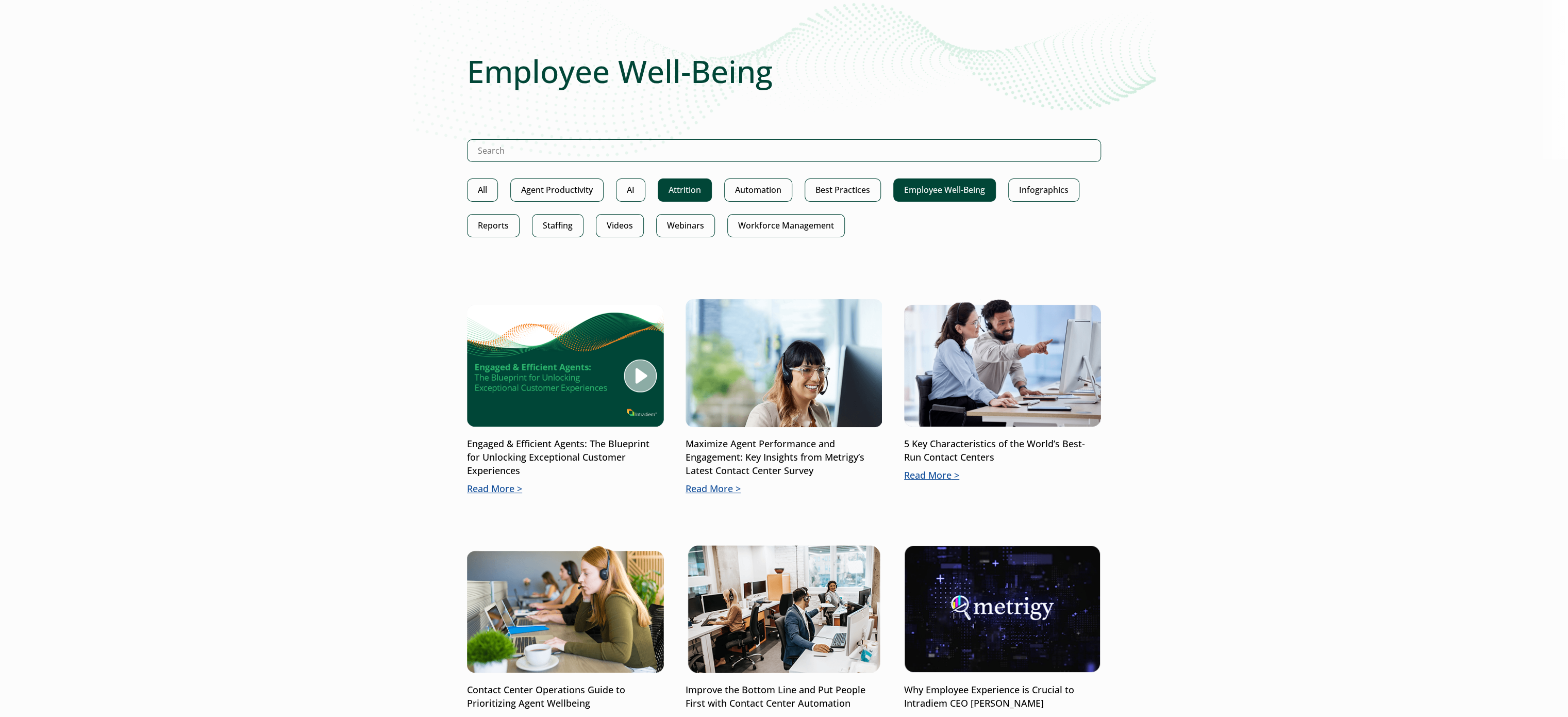
click at [685, 195] on link "Attrition" at bounding box center [684, 190] width 54 height 23
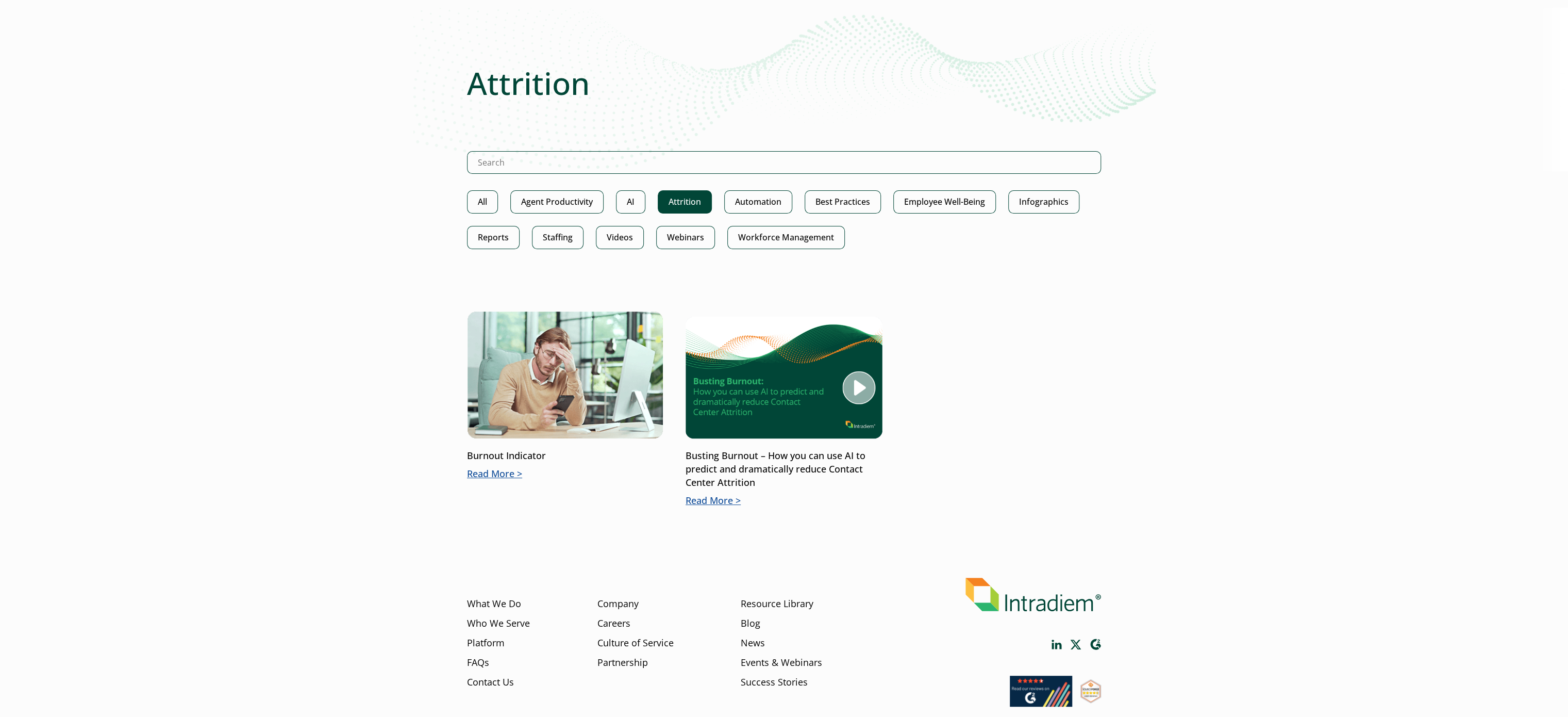
scroll to position [103, 0]
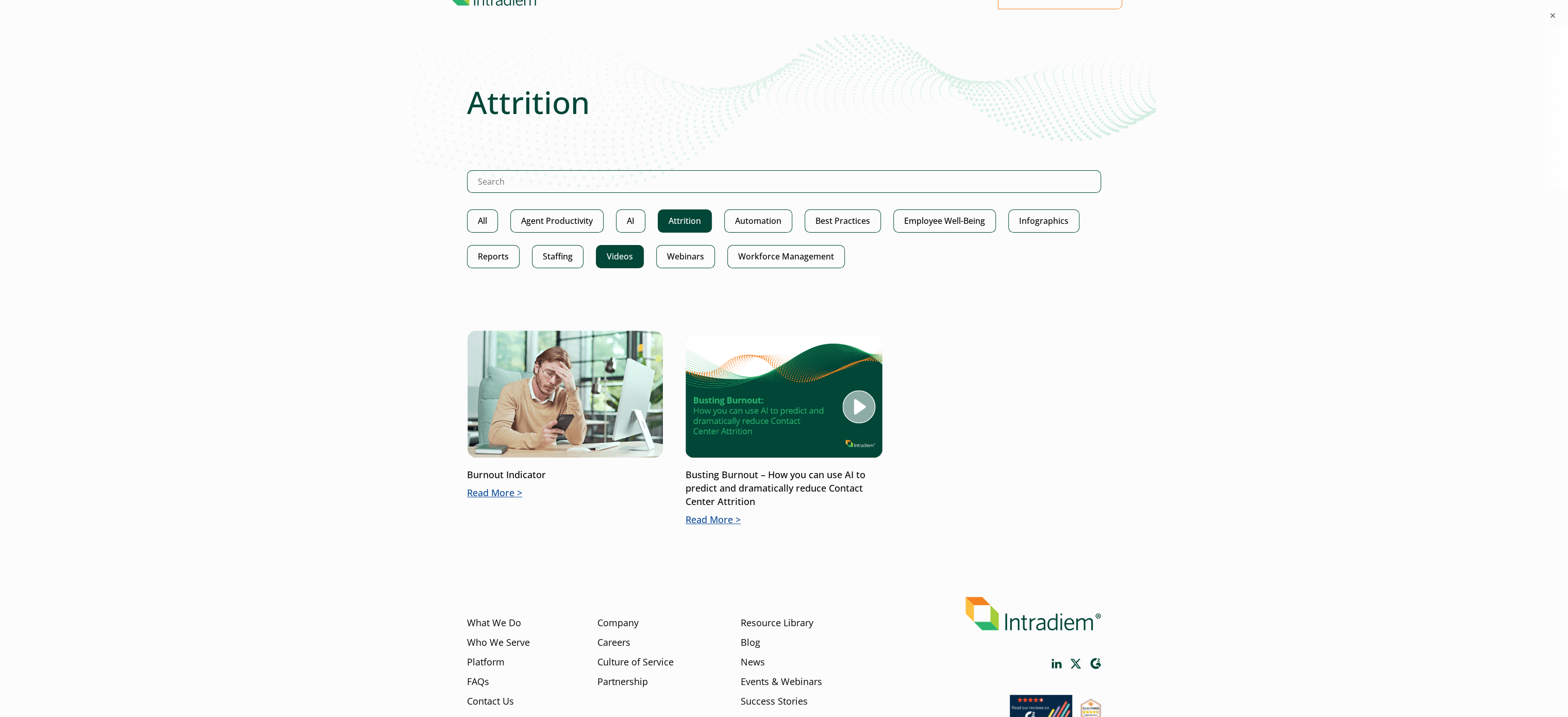
click at [635, 253] on link "Videos" at bounding box center [620, 256] width 48 height 23
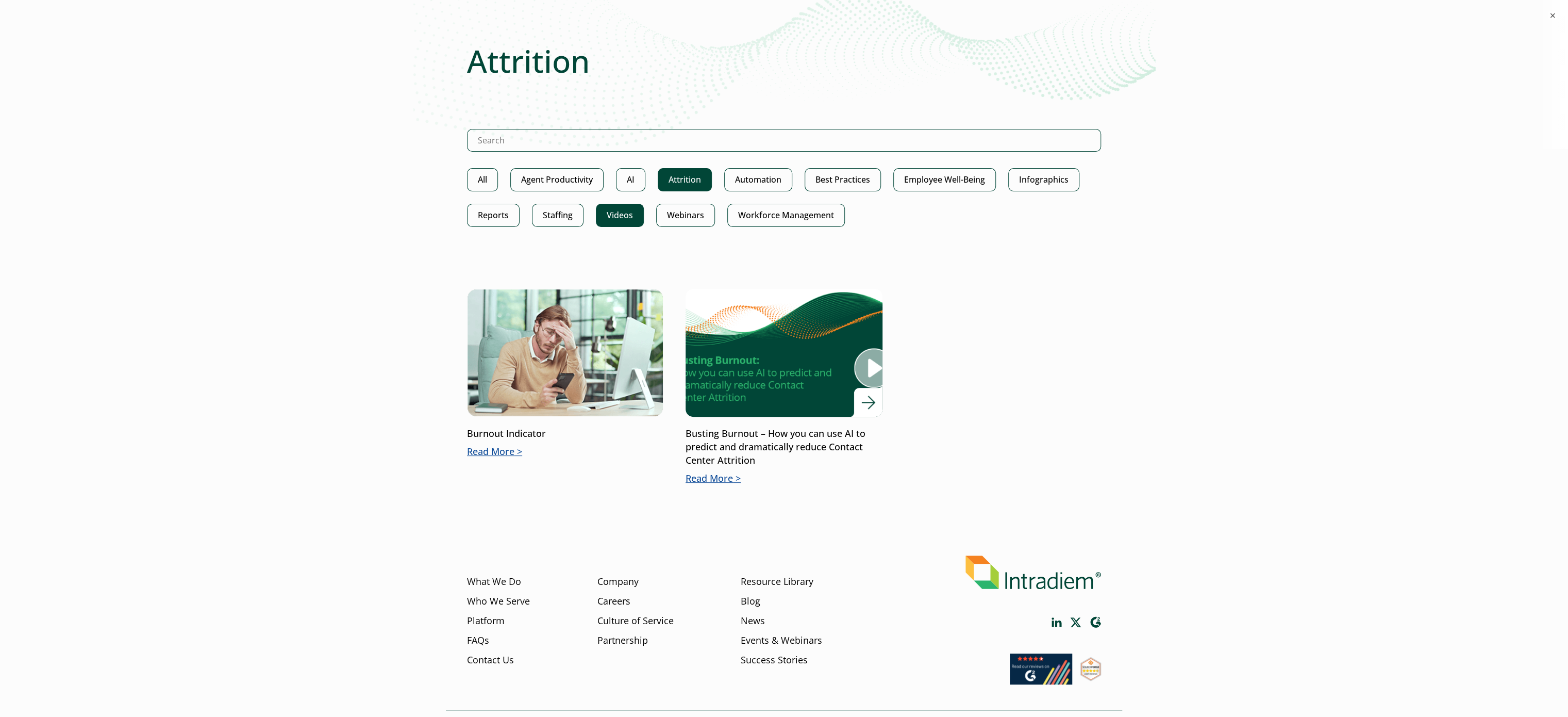
scroll to position [175, 0]
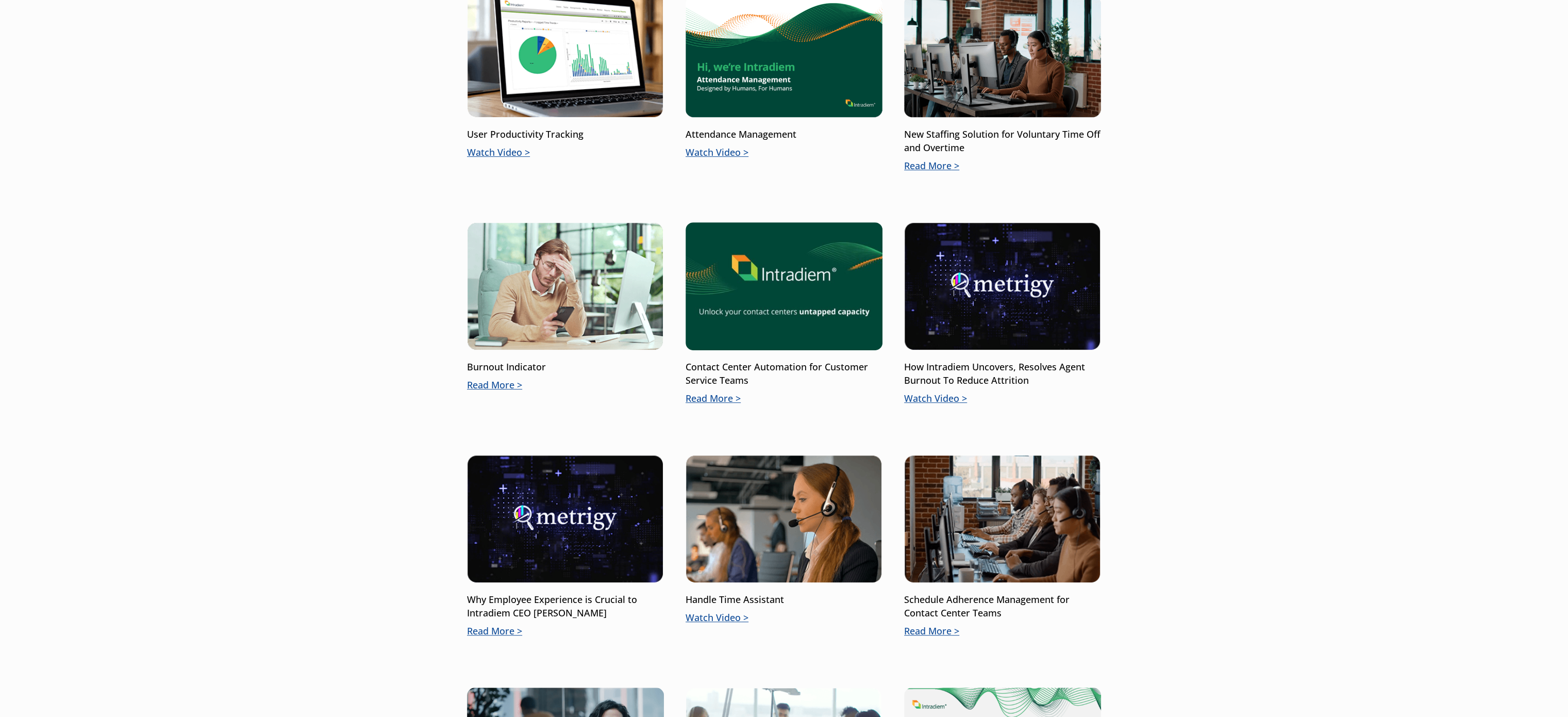
scroll to position [516, 0]
